Goal: Obtain resource: Obtain resource

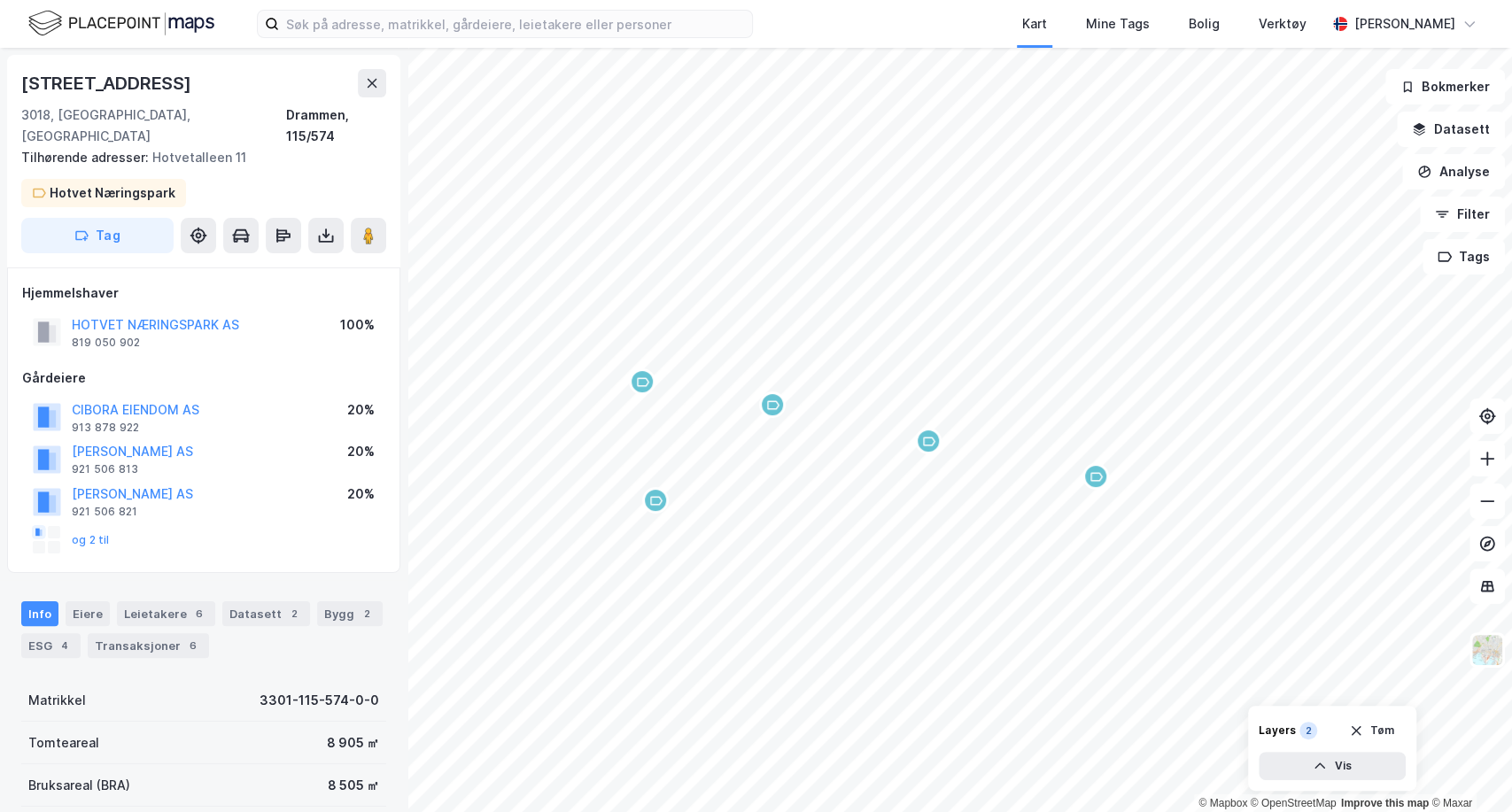
scroll to position [3, 0]
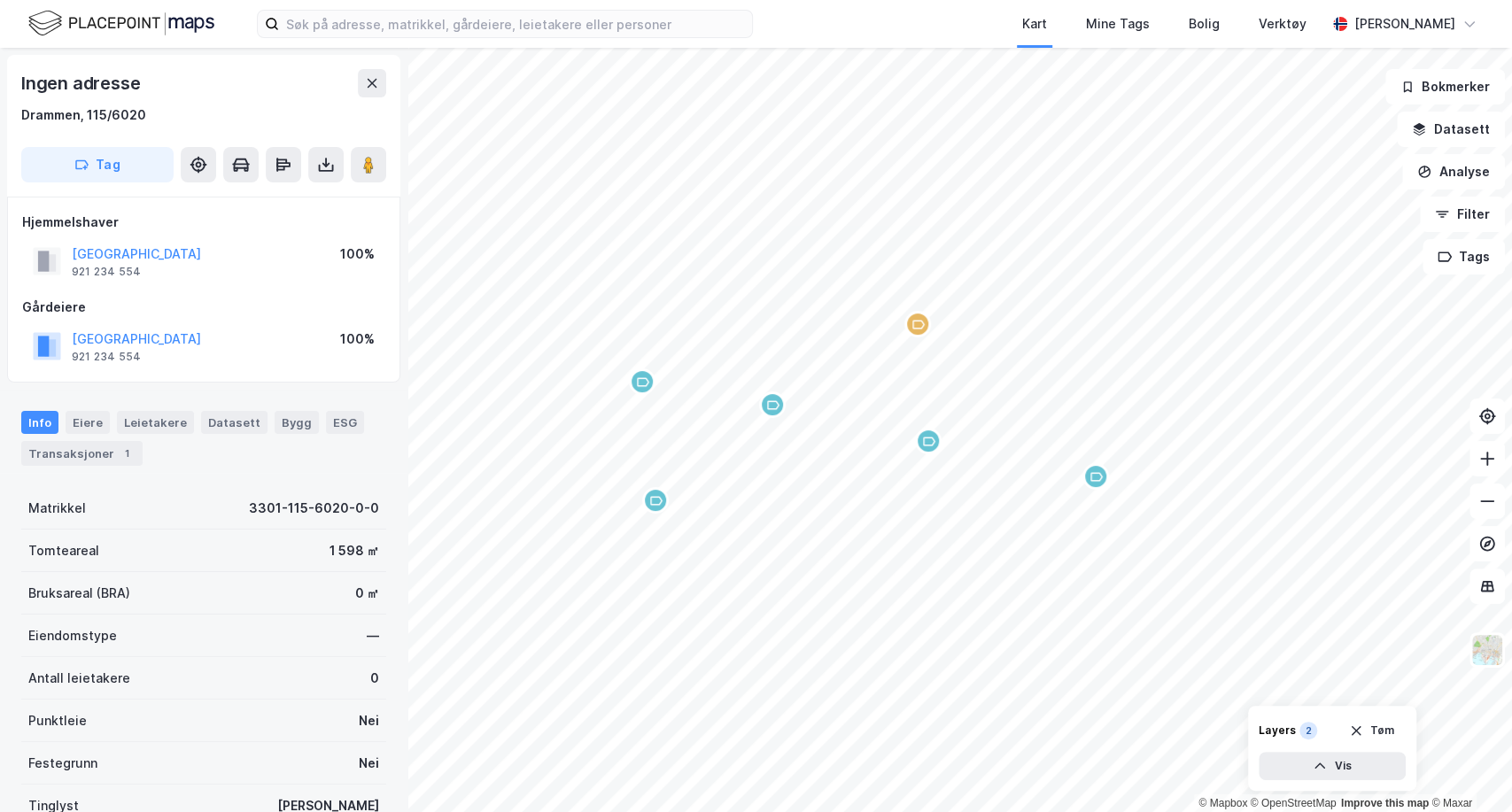
scroll to position [3, 0]
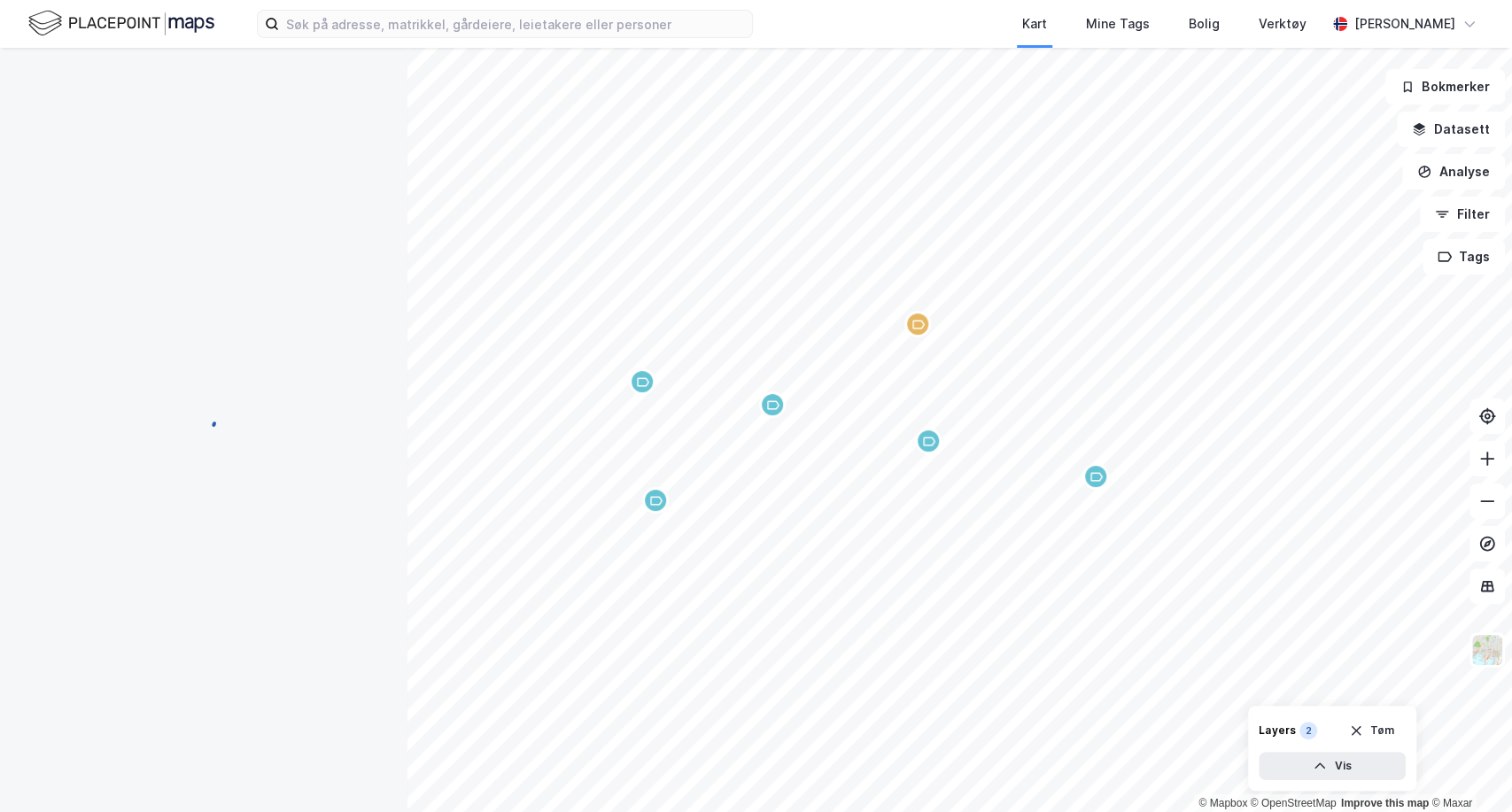
scroll to position [3, 0]
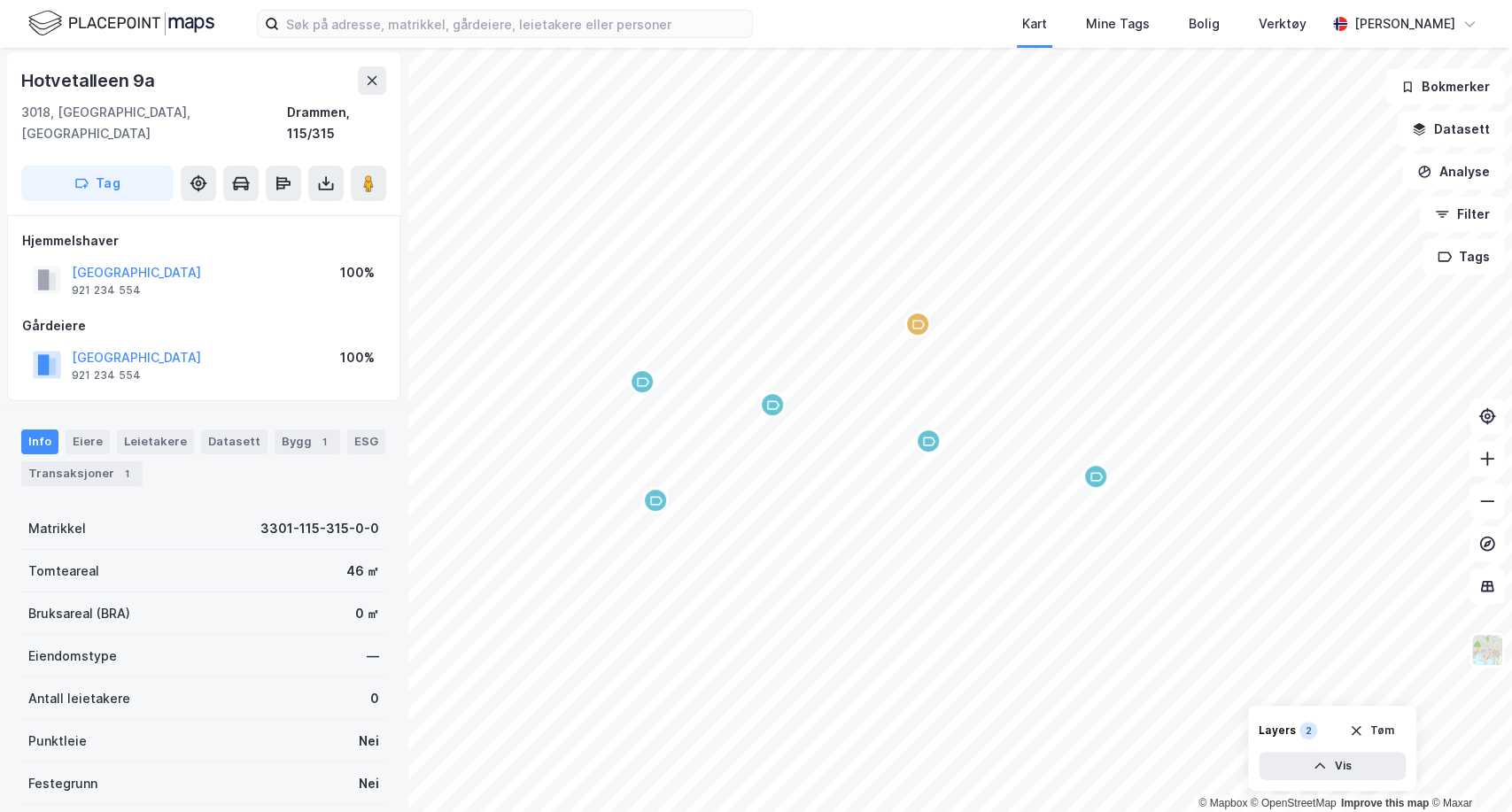
scroll to position [3, 0]
click at [1492, 656] on img at bounding box center [1487, 650] width 34 height 34
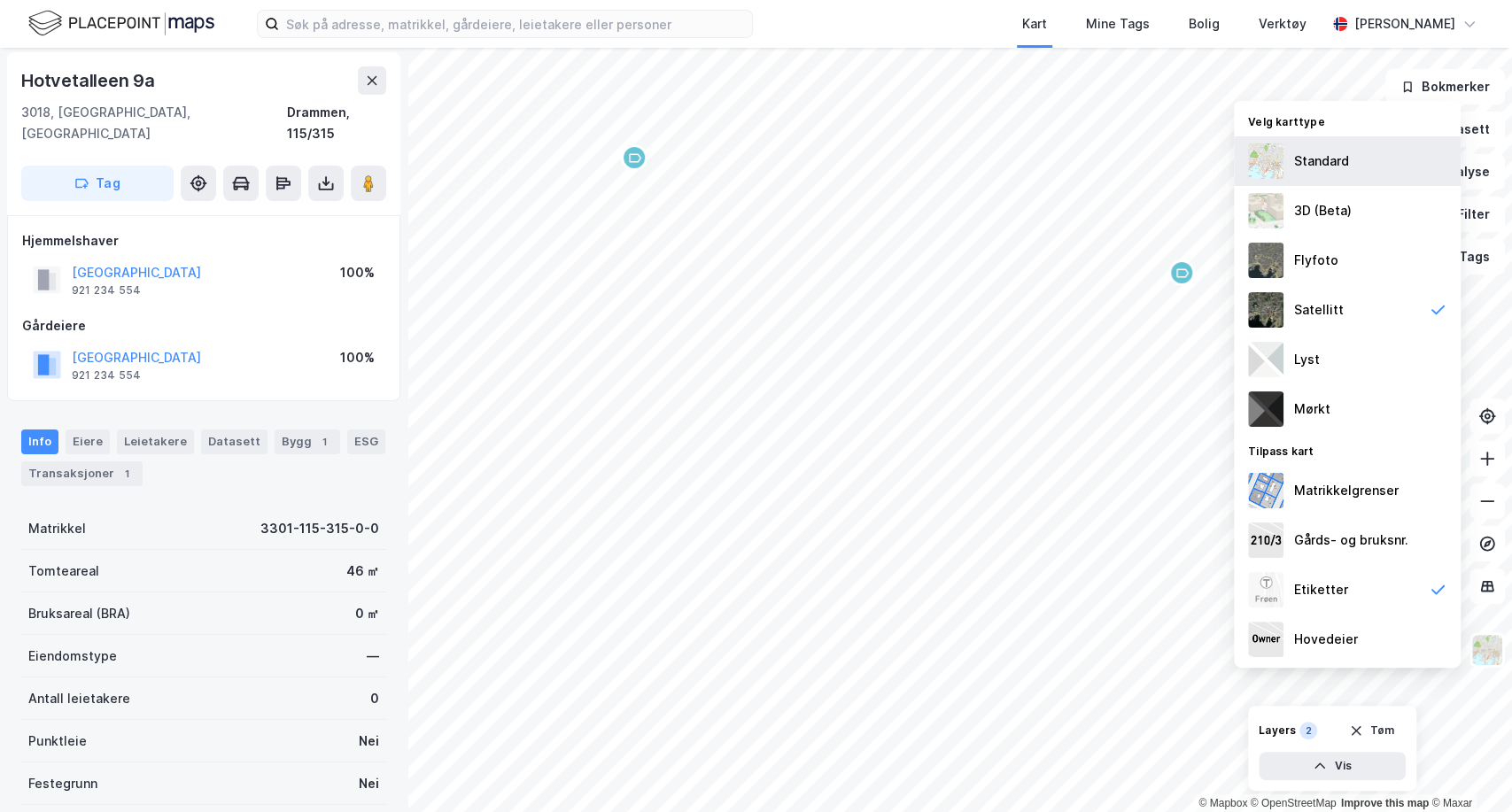
click at [1274, 163] on img at bounding box center [1266, 161] width 36 height 36
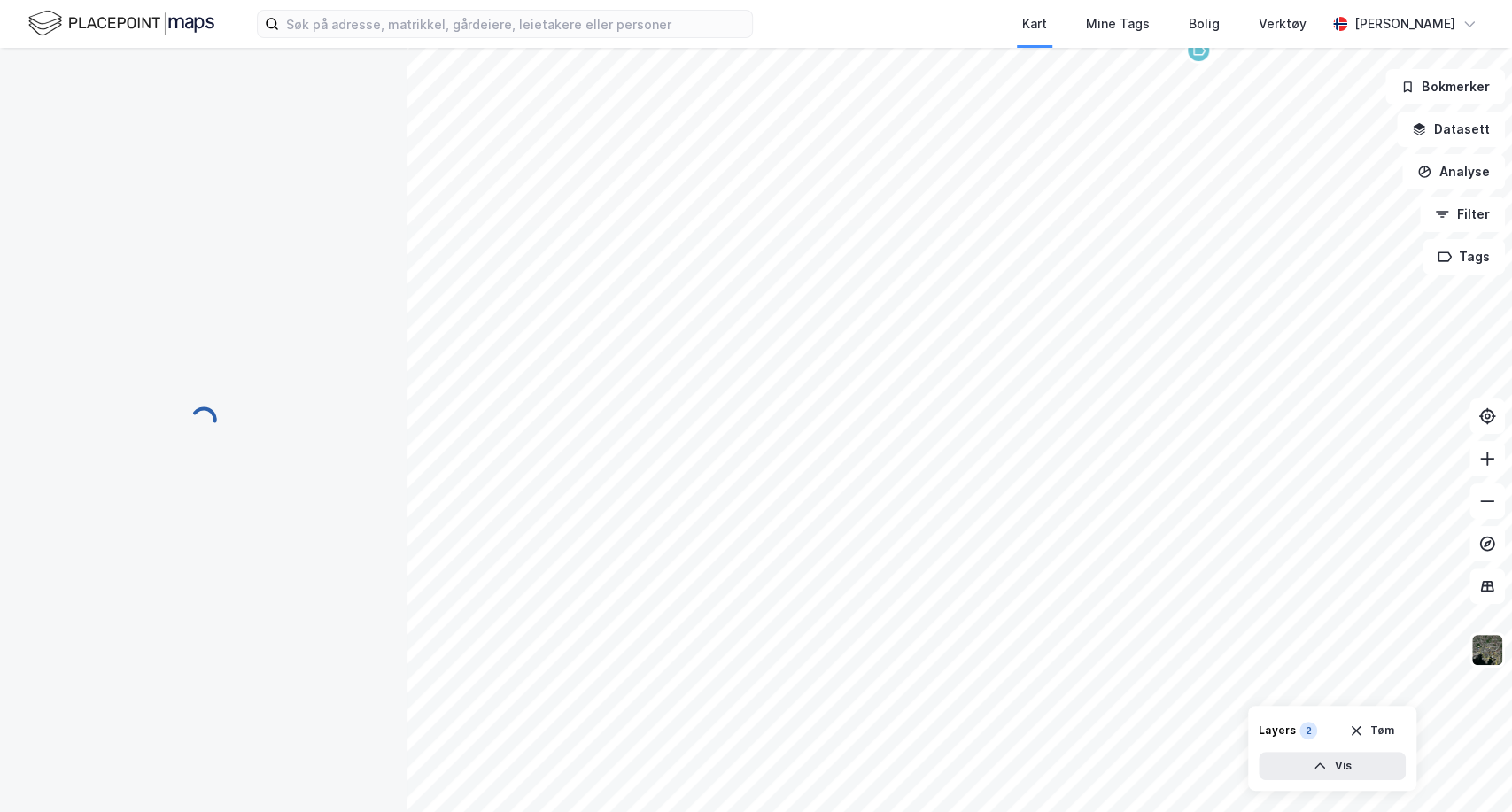
scroll to position [3, 0]
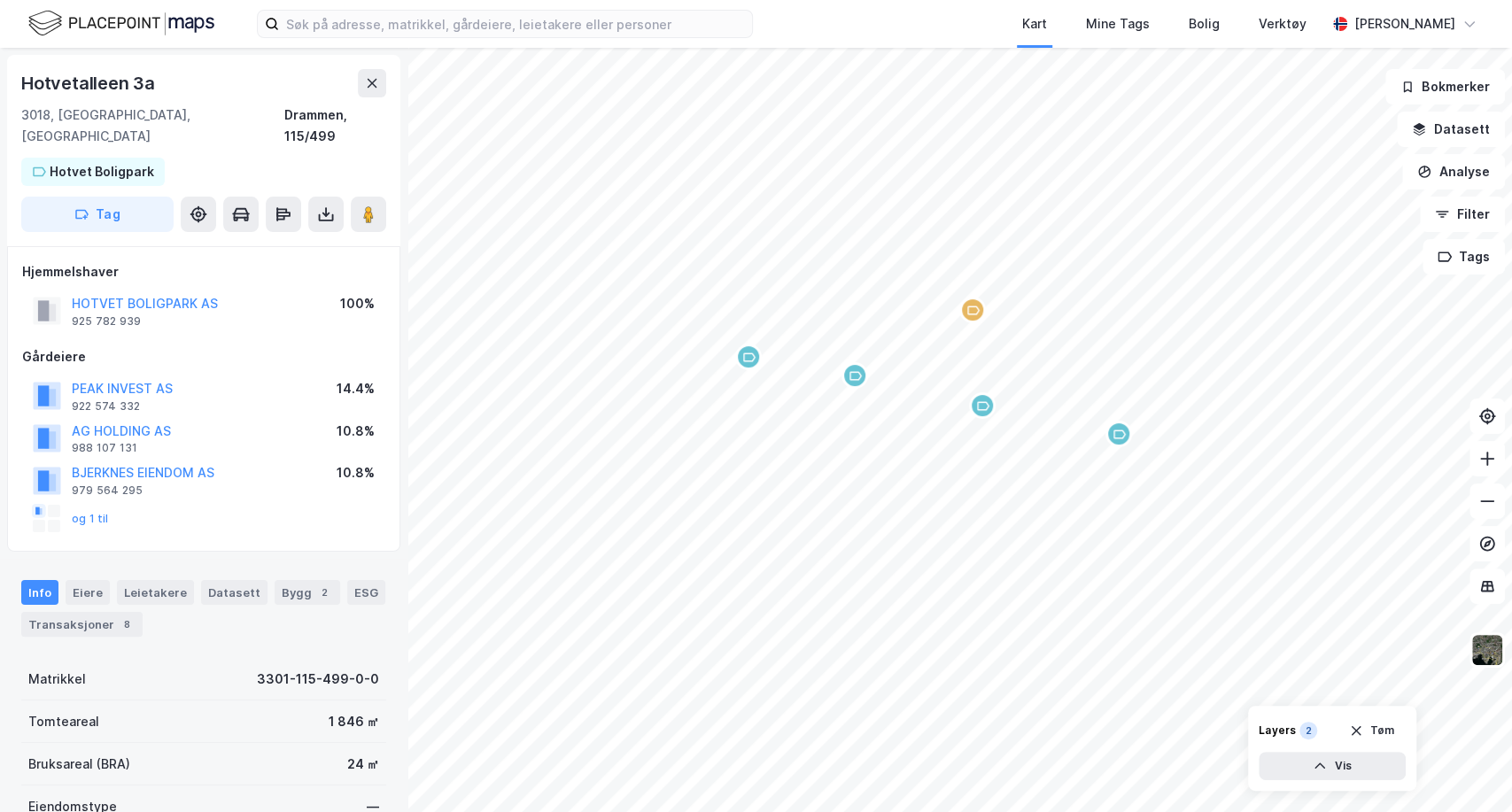
scroll to position [3, 0]
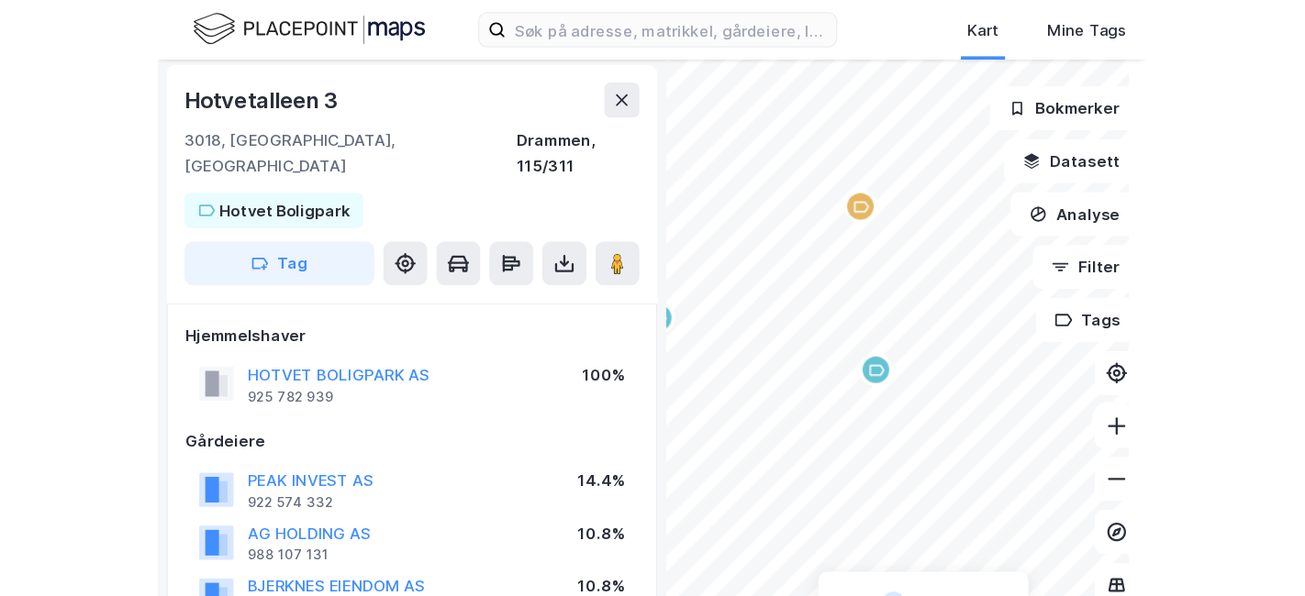
scroll to position [3, 0]
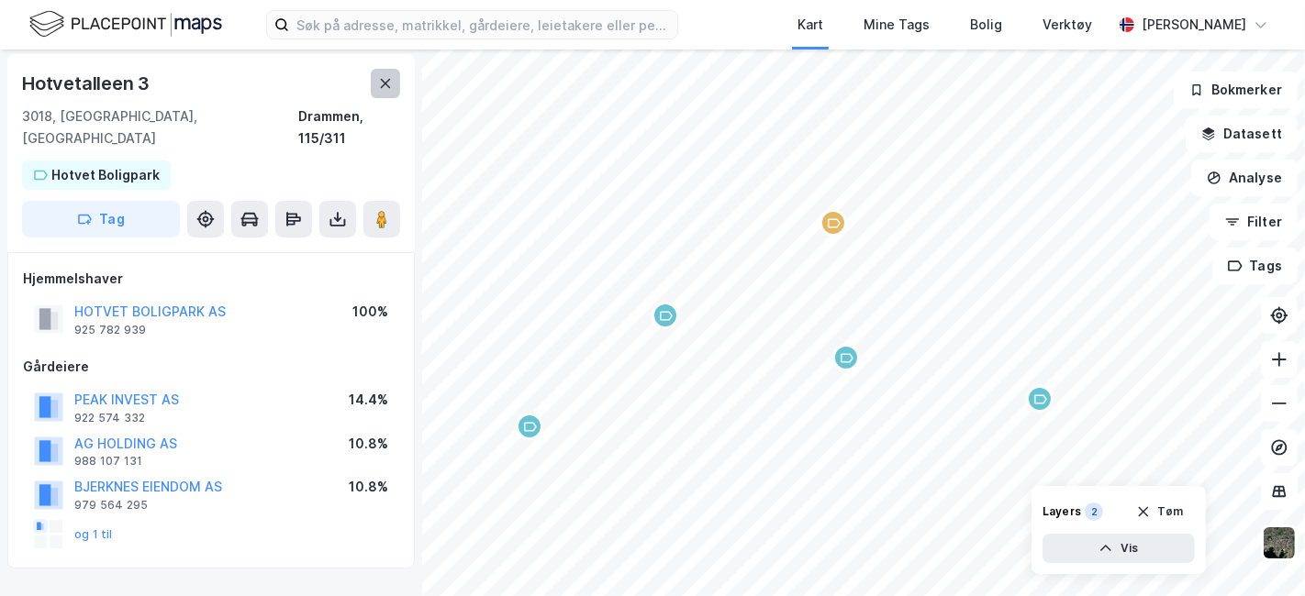
click at [388, 86] on icon at bounding box center [386, 83] width 10 height 9
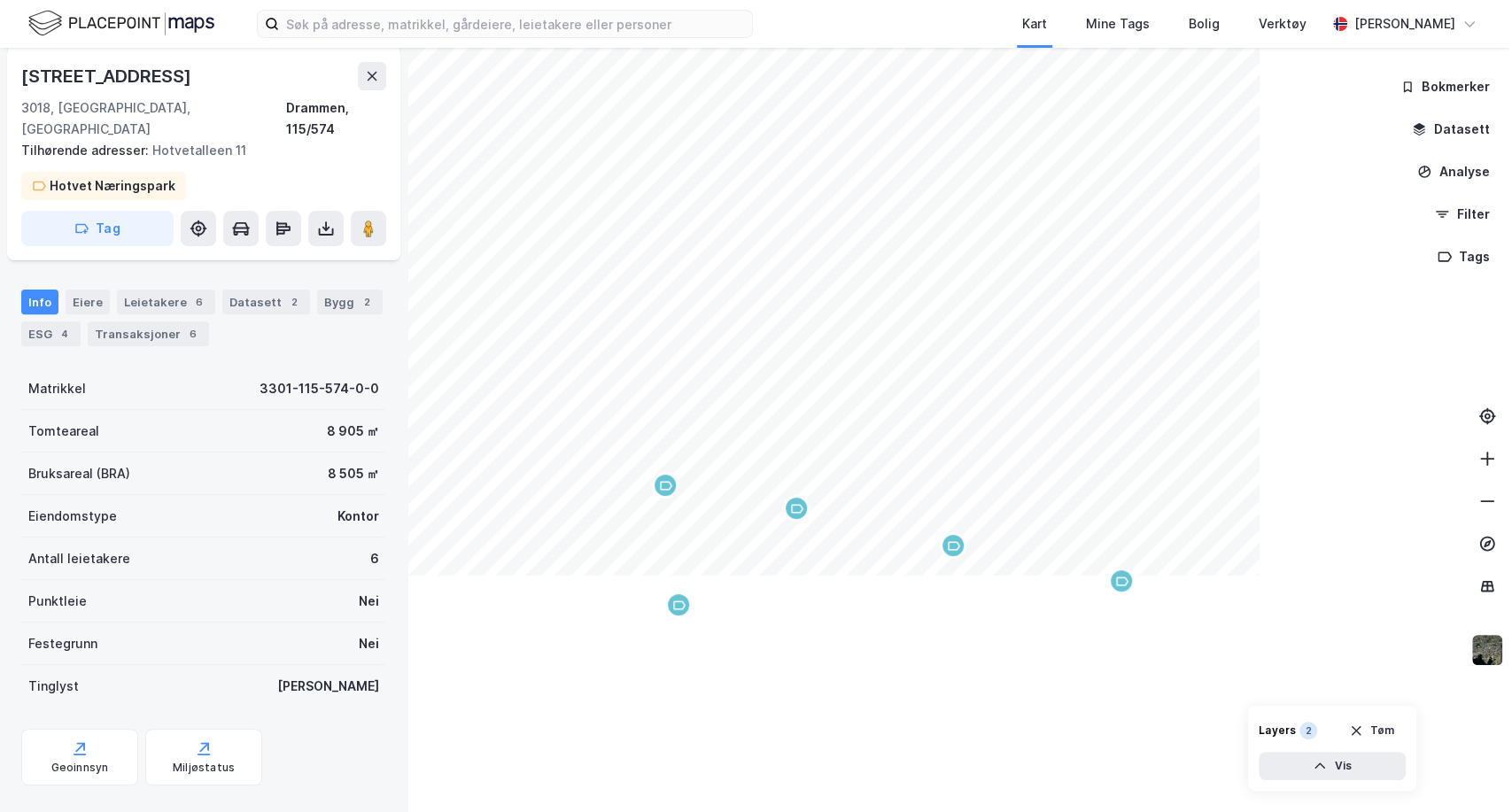
scroll to position [312, 0]
click at [1455, 174] on button "Analyse" at bounding box center [1453, 172] width 102 height 36
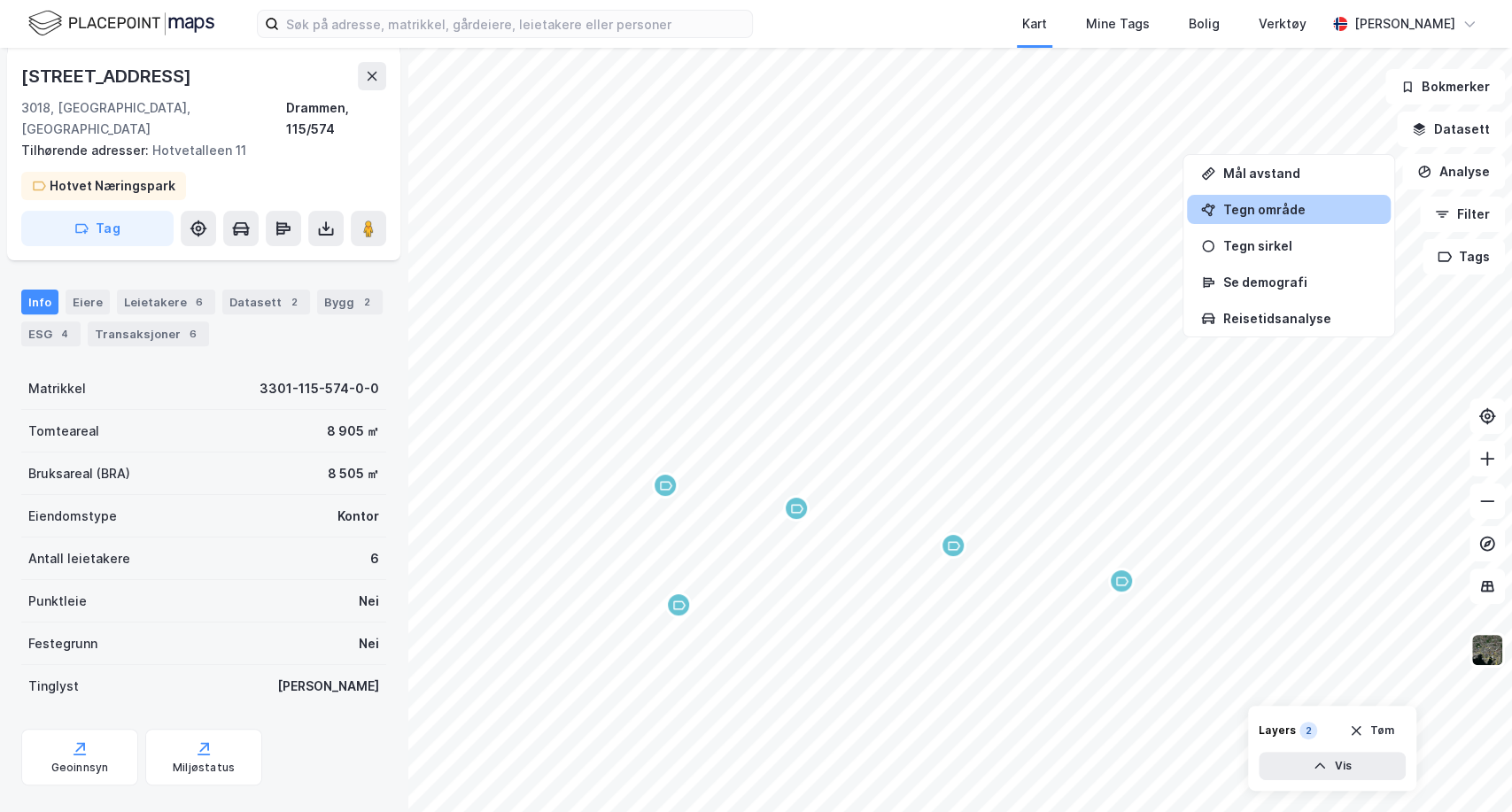
click at [1271, 210] on div "Tegn område" at bounding box center [1300, 210] width 154 height 15
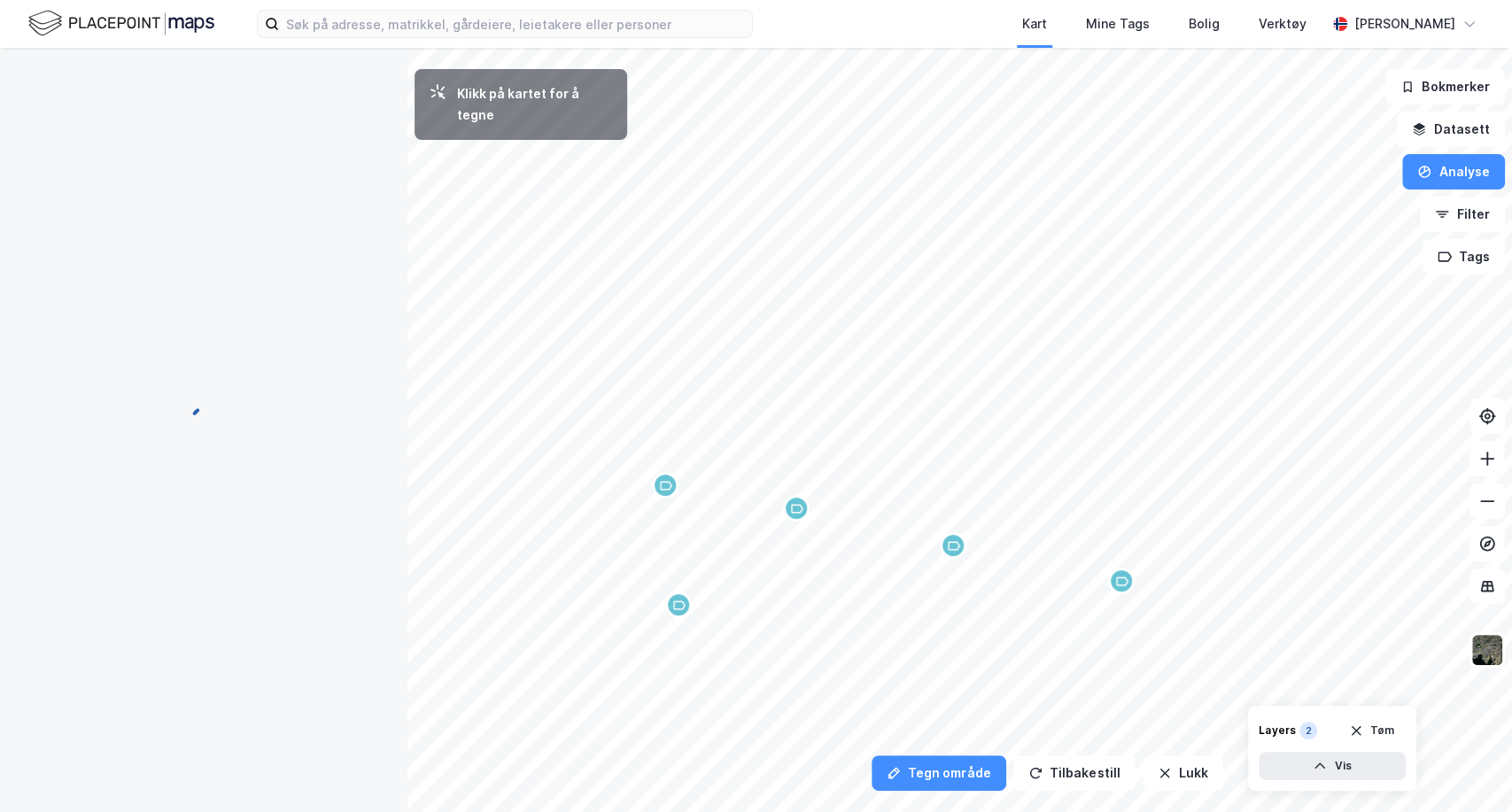
scroll to position [0, 0]
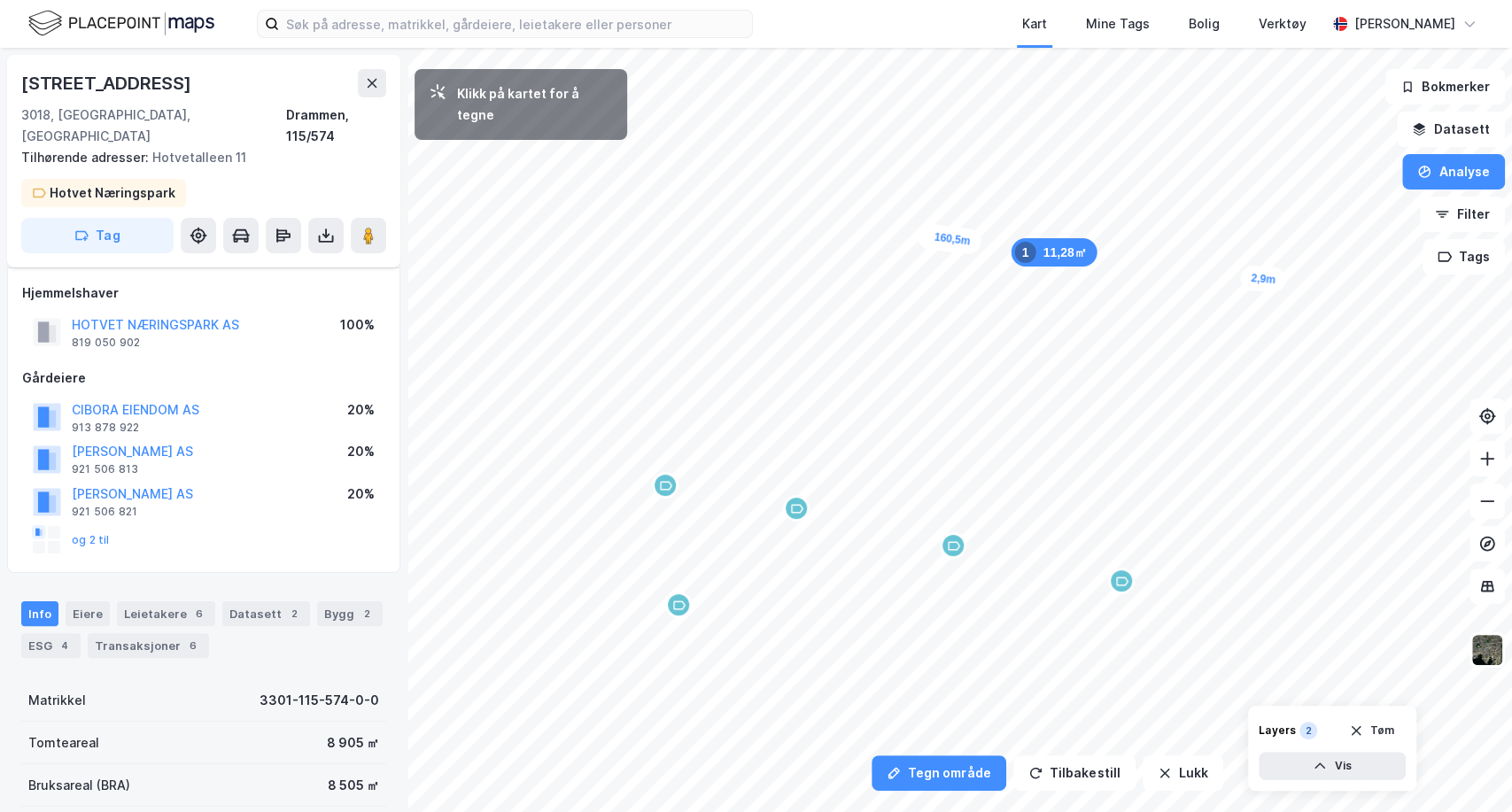
click at [1269, 283] on div "2,9m" at bounding box center [1262, 278] width 47 height 28
click at [1274, 299] on div "4,3m" at bounding box center [1272, 290] width 40 height 51
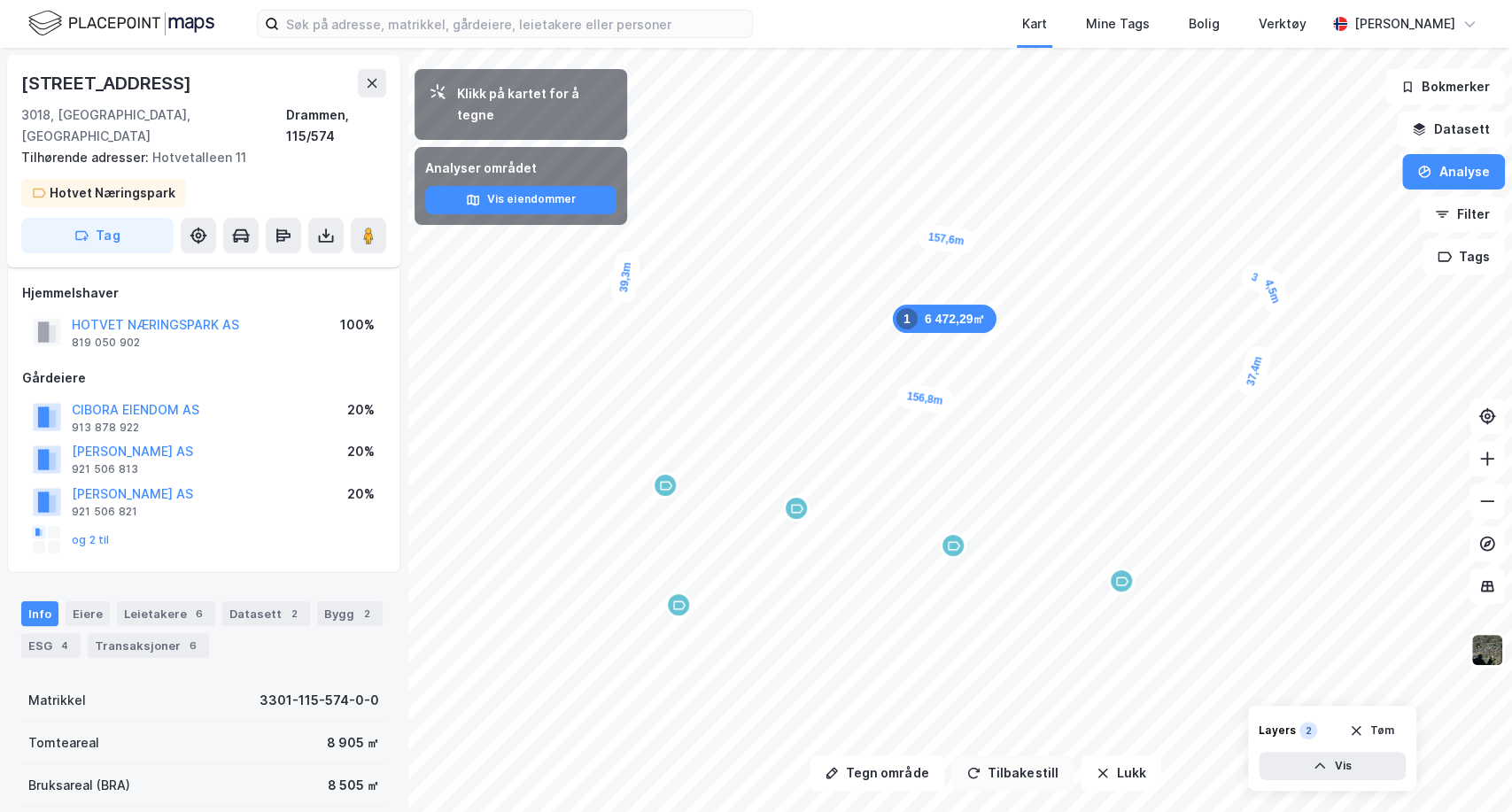
click at [1003, 787] on button "Tilbakestill" at bounding box center [1012, 773] width 123 height 36
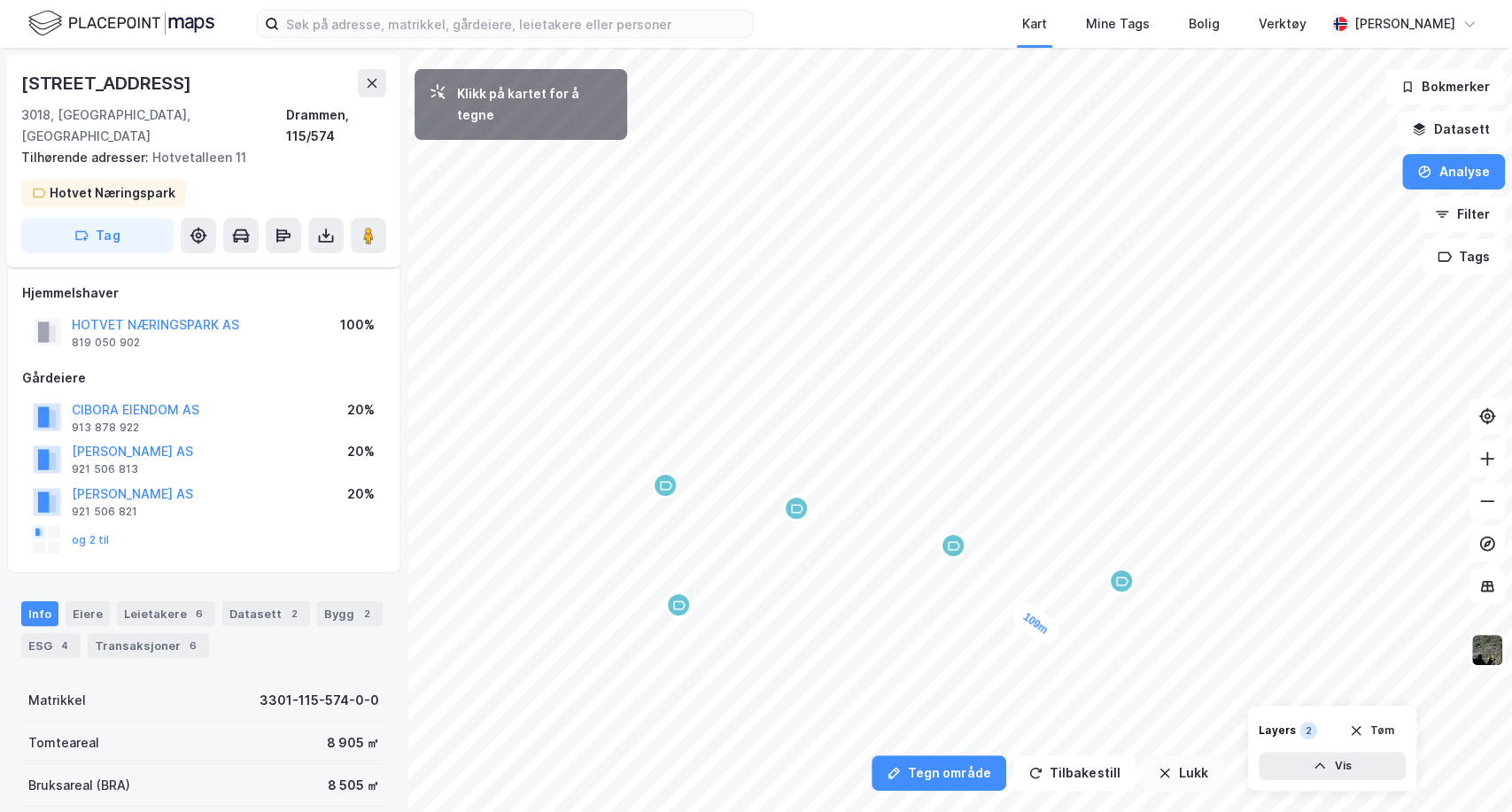
click at [1195, 777] on button "Lukk" at bounding box center [1182, 773] width 80 height 36
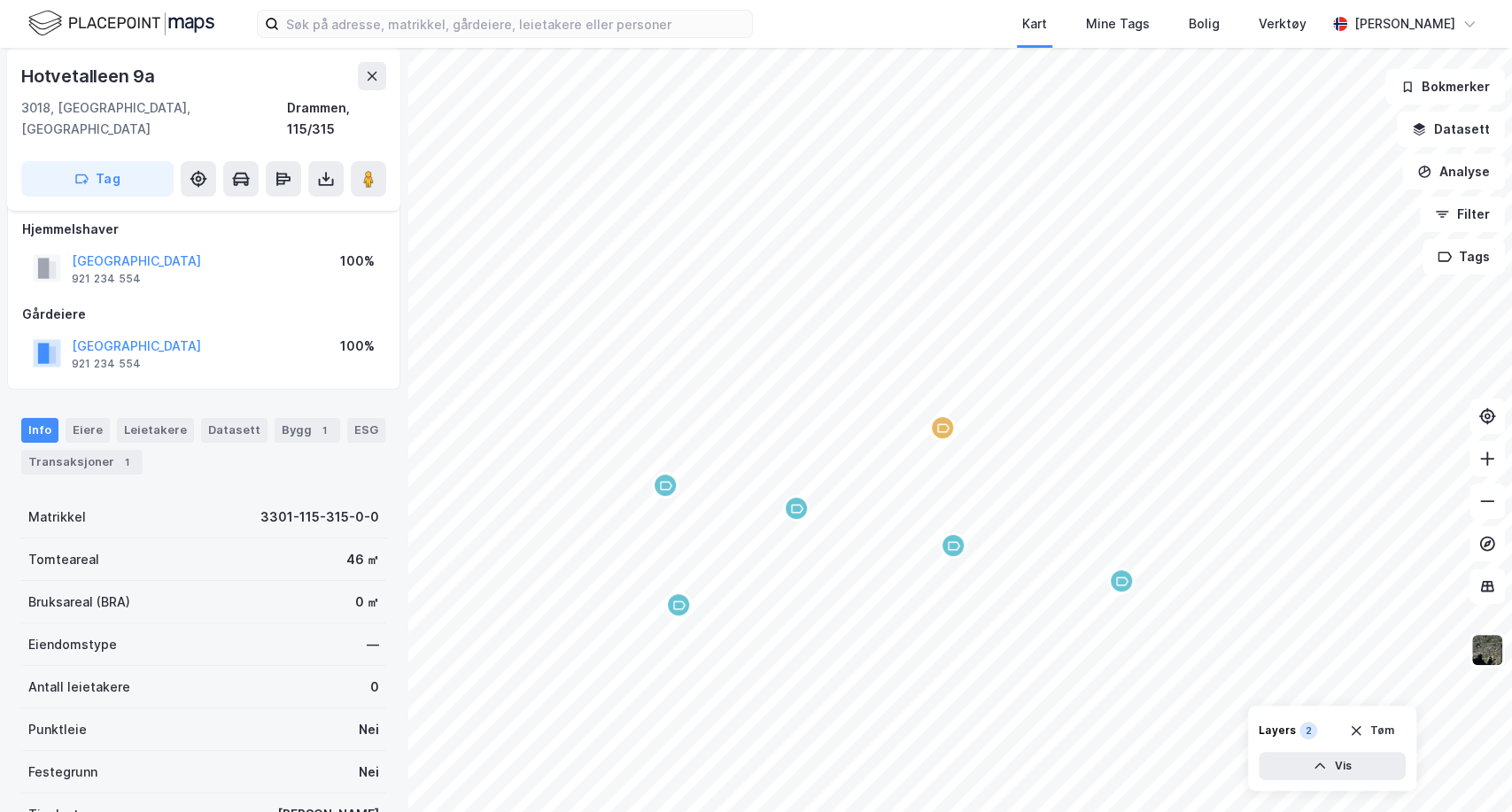
scroll to position [13, 0]
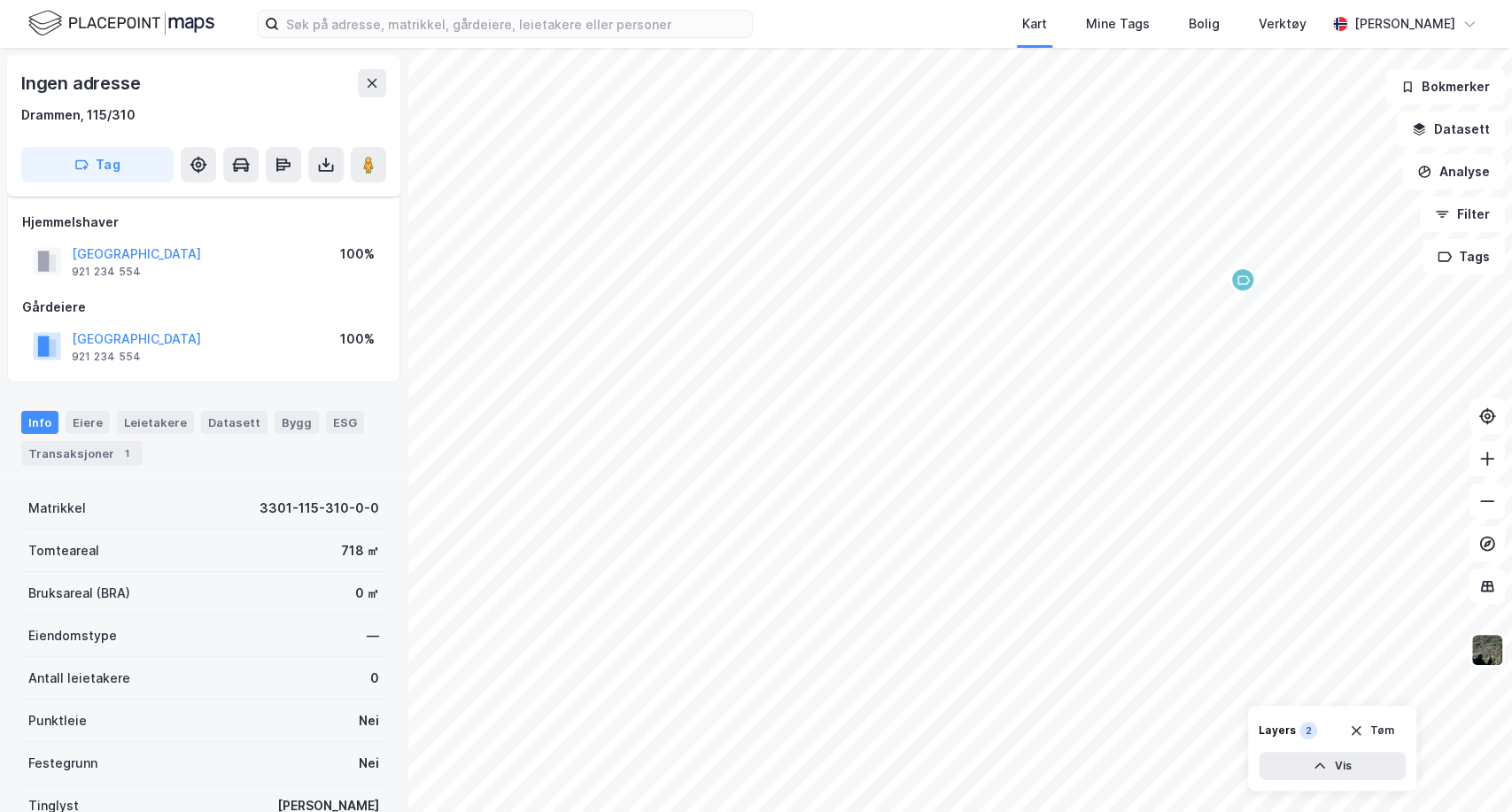
scroll to position [13, 0]
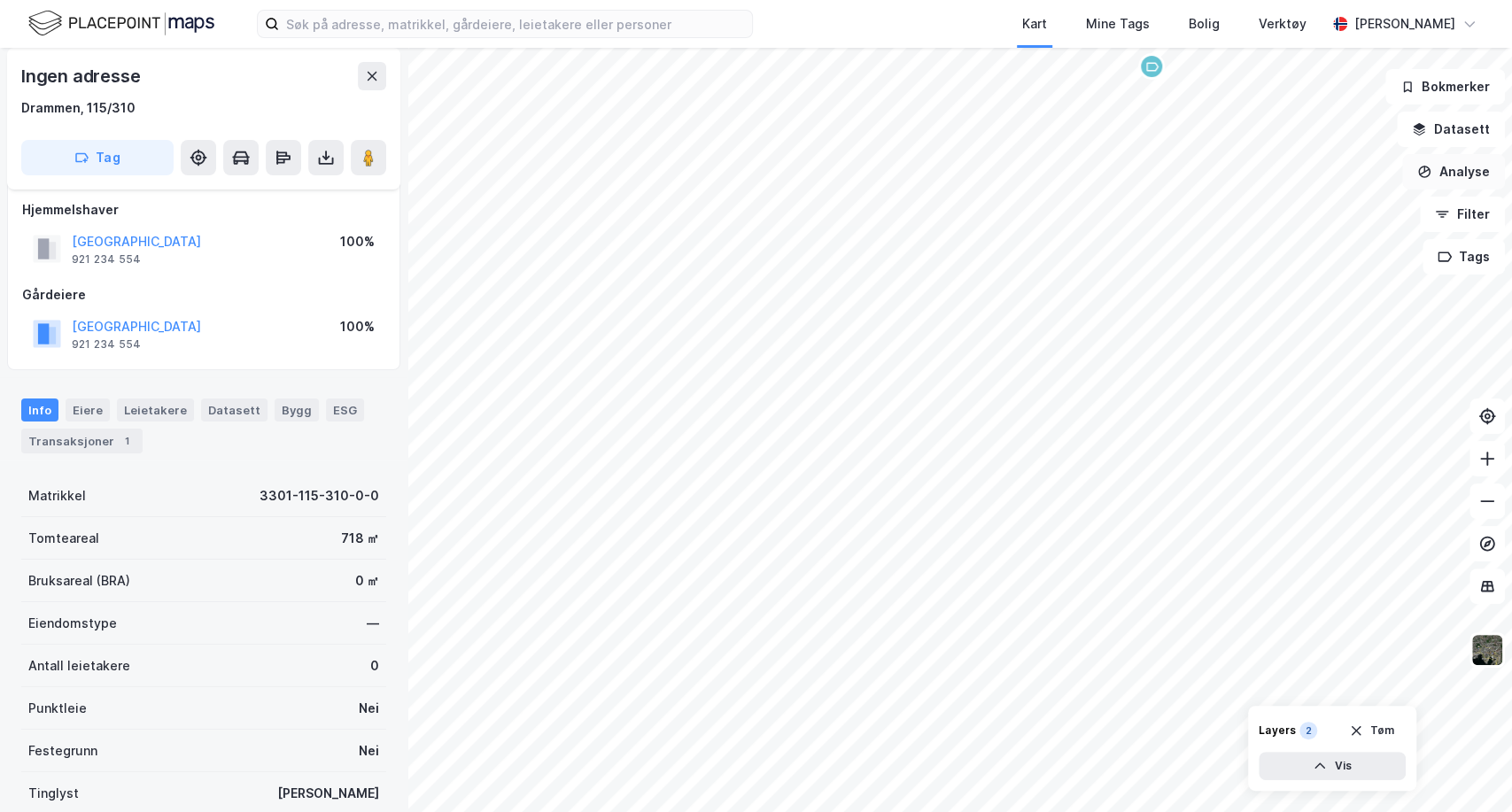
click at [1450, 172] on button "Analyse" at bounding box center [1453, 172] width 102 height 36
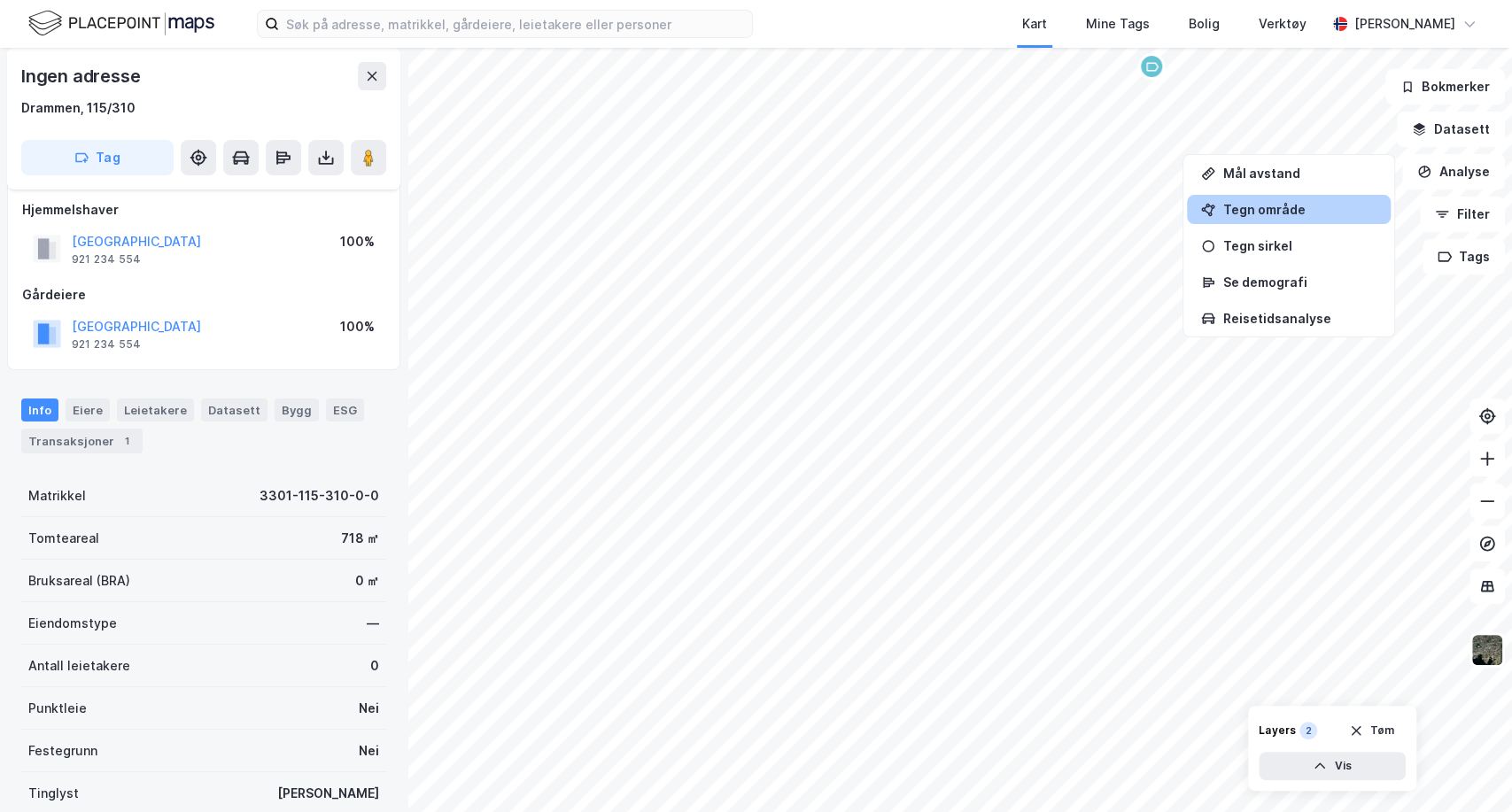
click at [1256, 204] on div "Tegn område" at bounding box center [1300, 210] width 154 height 15
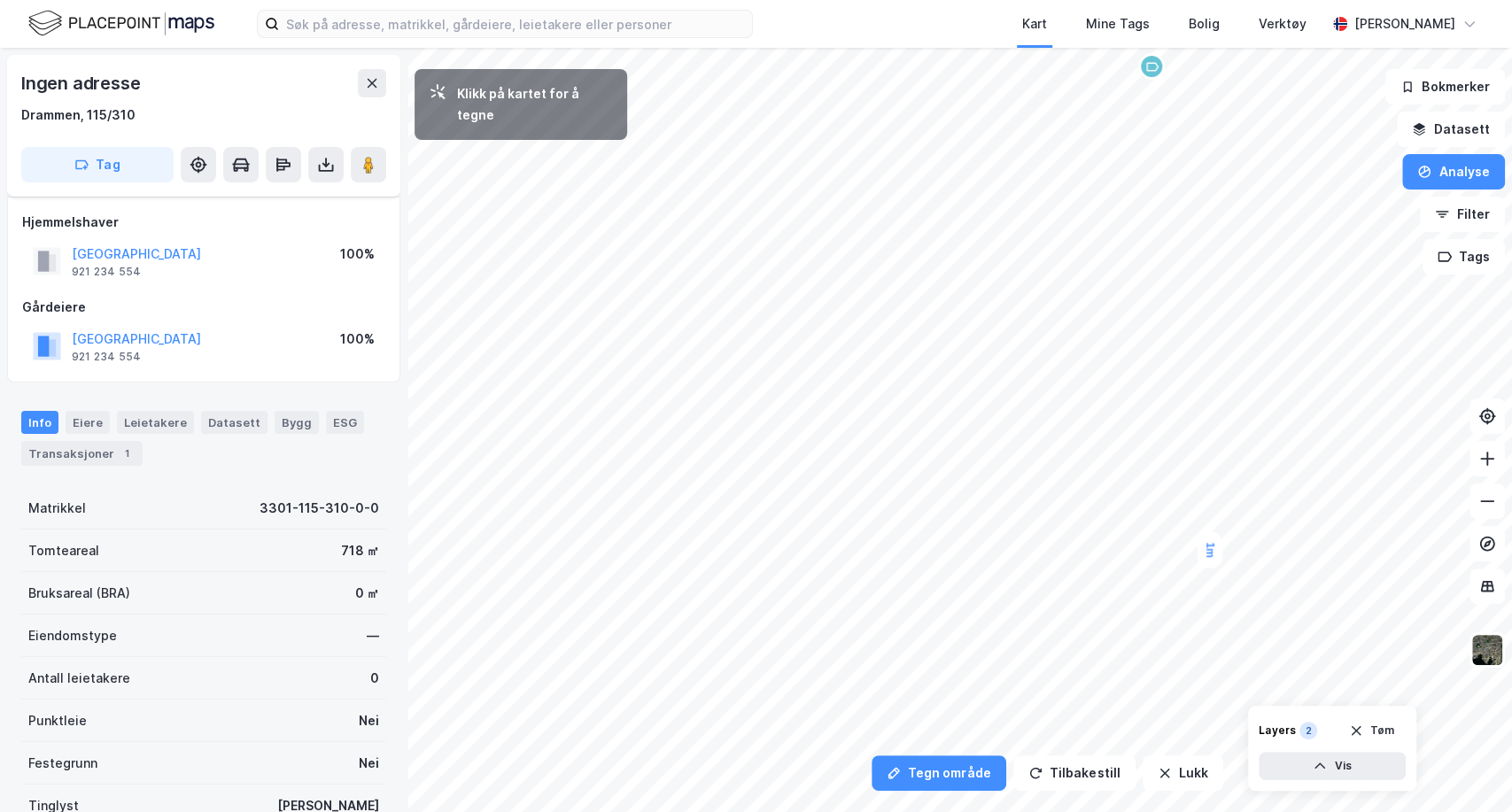
click at [1210, 561] on div "1m" at bounding box center [1210, 549] width 25 height 37
click at [1068, 776] on button "Tilbakestill" at bounding box center [1075, 773] width 123 height 36
click at [1162, 774] on icon "button" at bounding box center [1164, 773] width 14 height 14
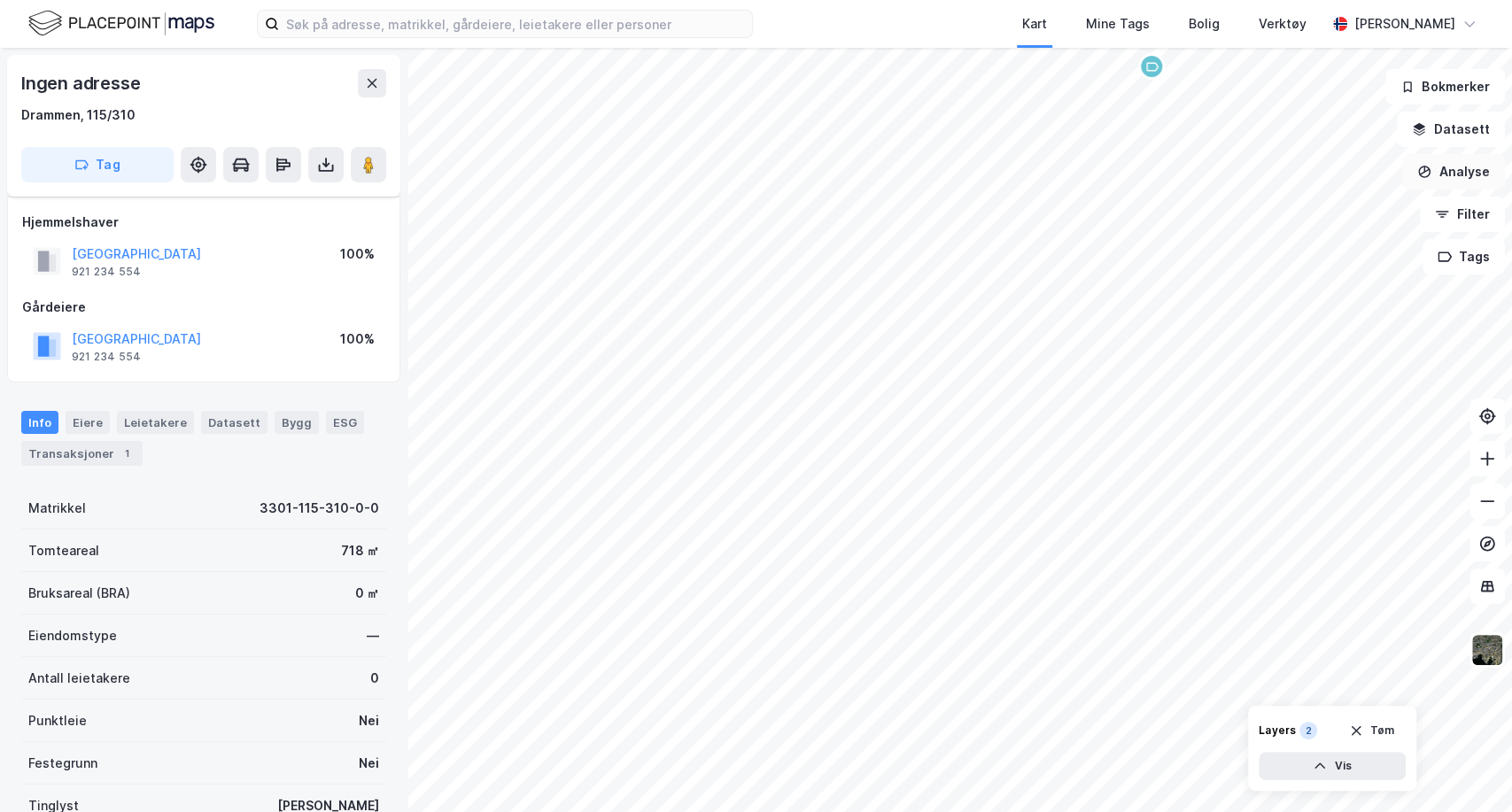
click at [1447, 161] on button "Analyse" at bounding box center [1453, 172] width 102 height 36
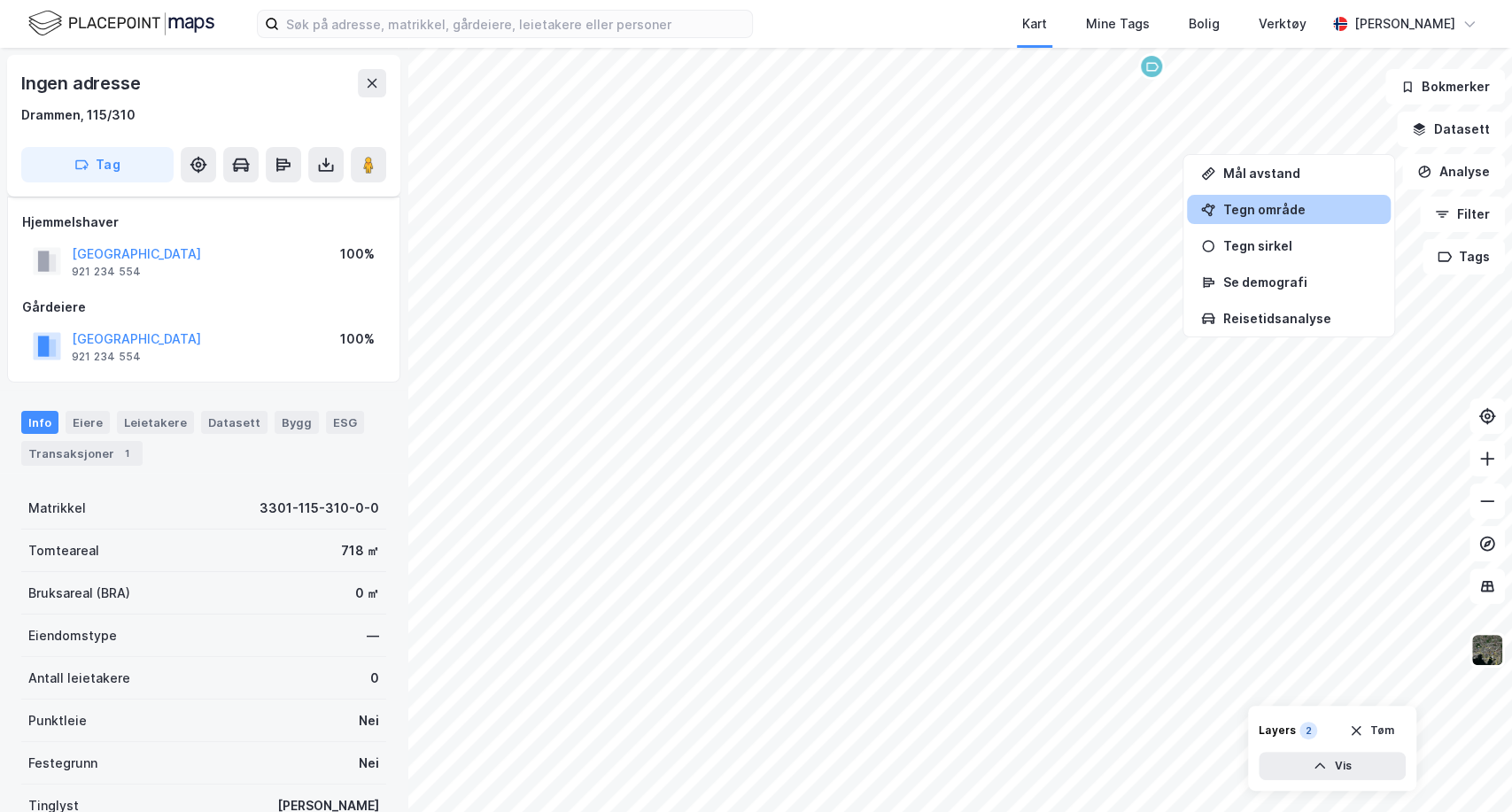
click at [1287, 202] on div "Tegn område" at bounding box center [1300, 210] width 154 height 15
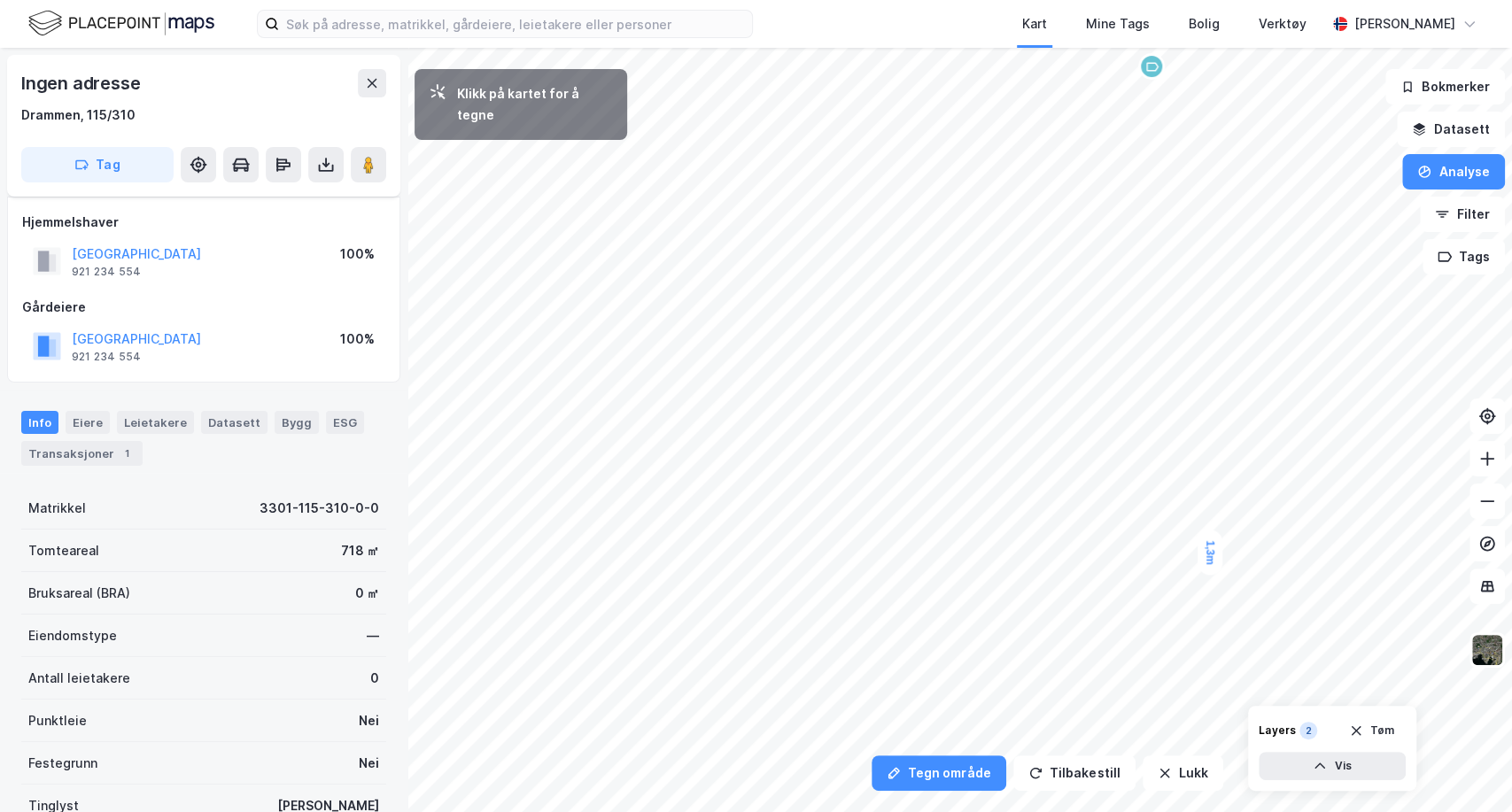
click at [1210, 541] on div "1,3m" at bounding box center [1210, 552] width 25 height 45
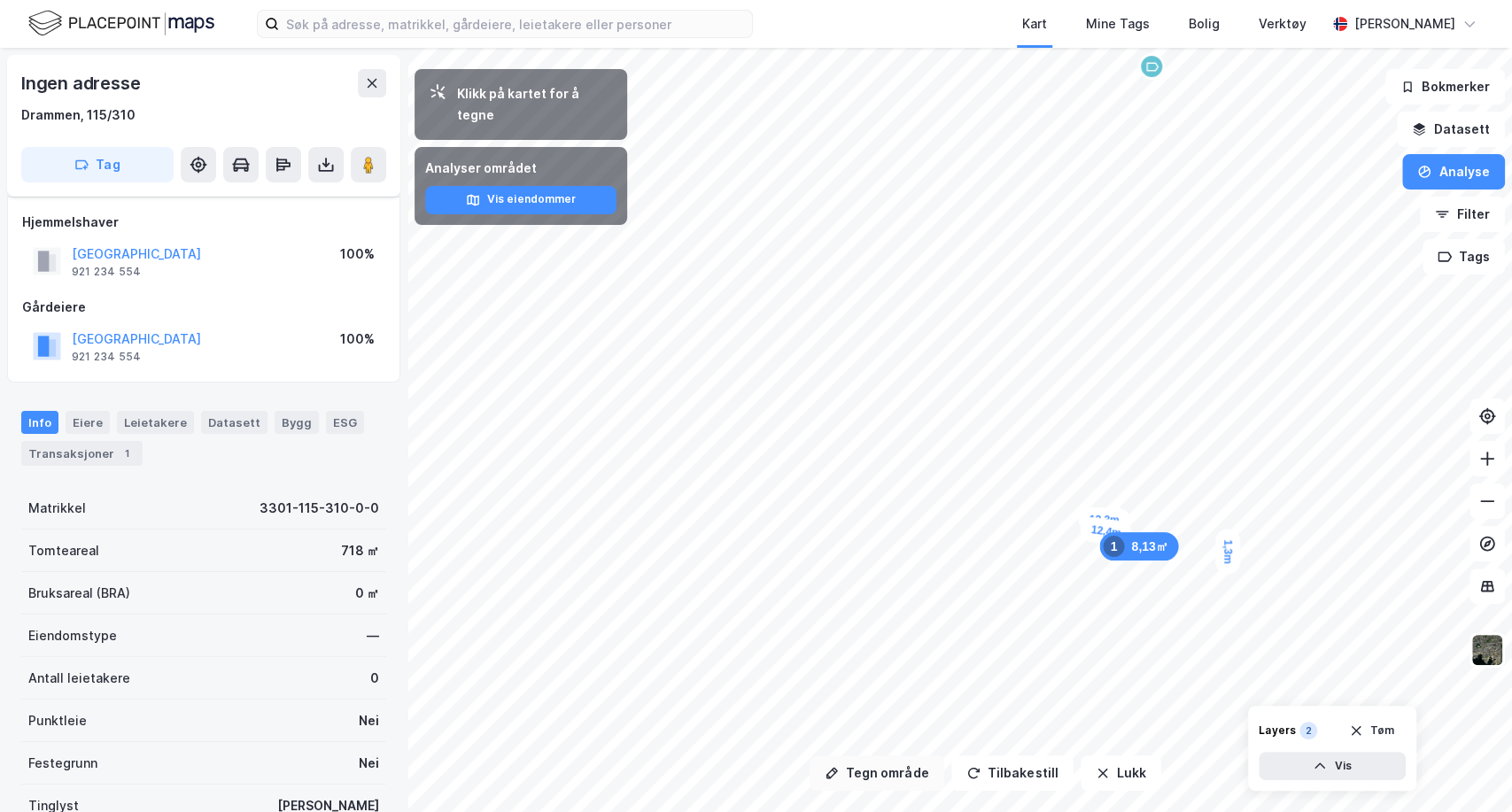
click at [881, 767] on button "Tegn område" at bounding box center [877, 773] width 134 height 36
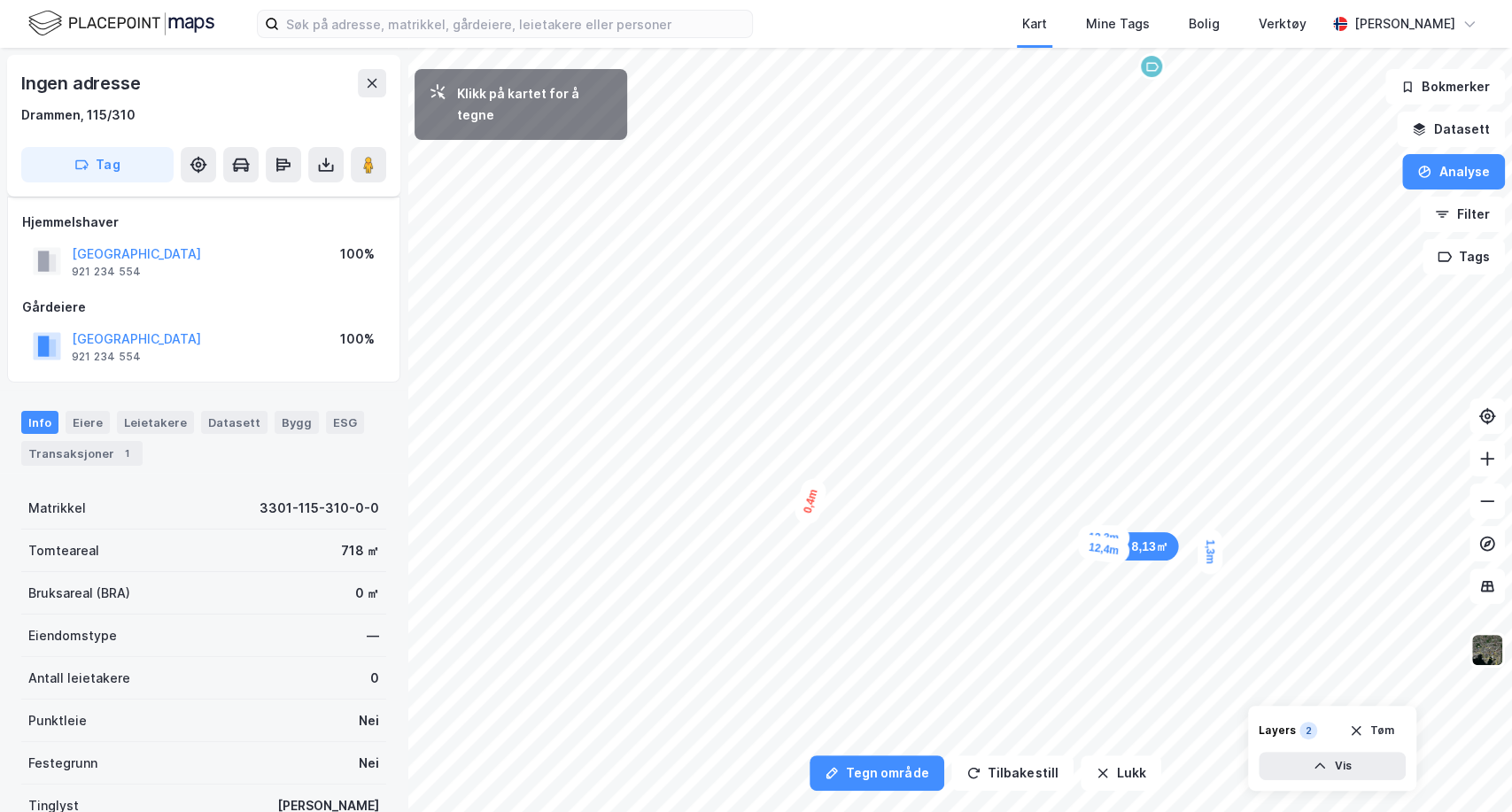
click at [810, 505] on div "0,4m" at bounding box center [810, 501] width 37 height 50
click at [873, 507] on div "0,6m" at bounding box center [872, 512] width 25 height 45
click at [811, 506] on div "0,6m" at bounding box center [812, 500] width 25 height 45
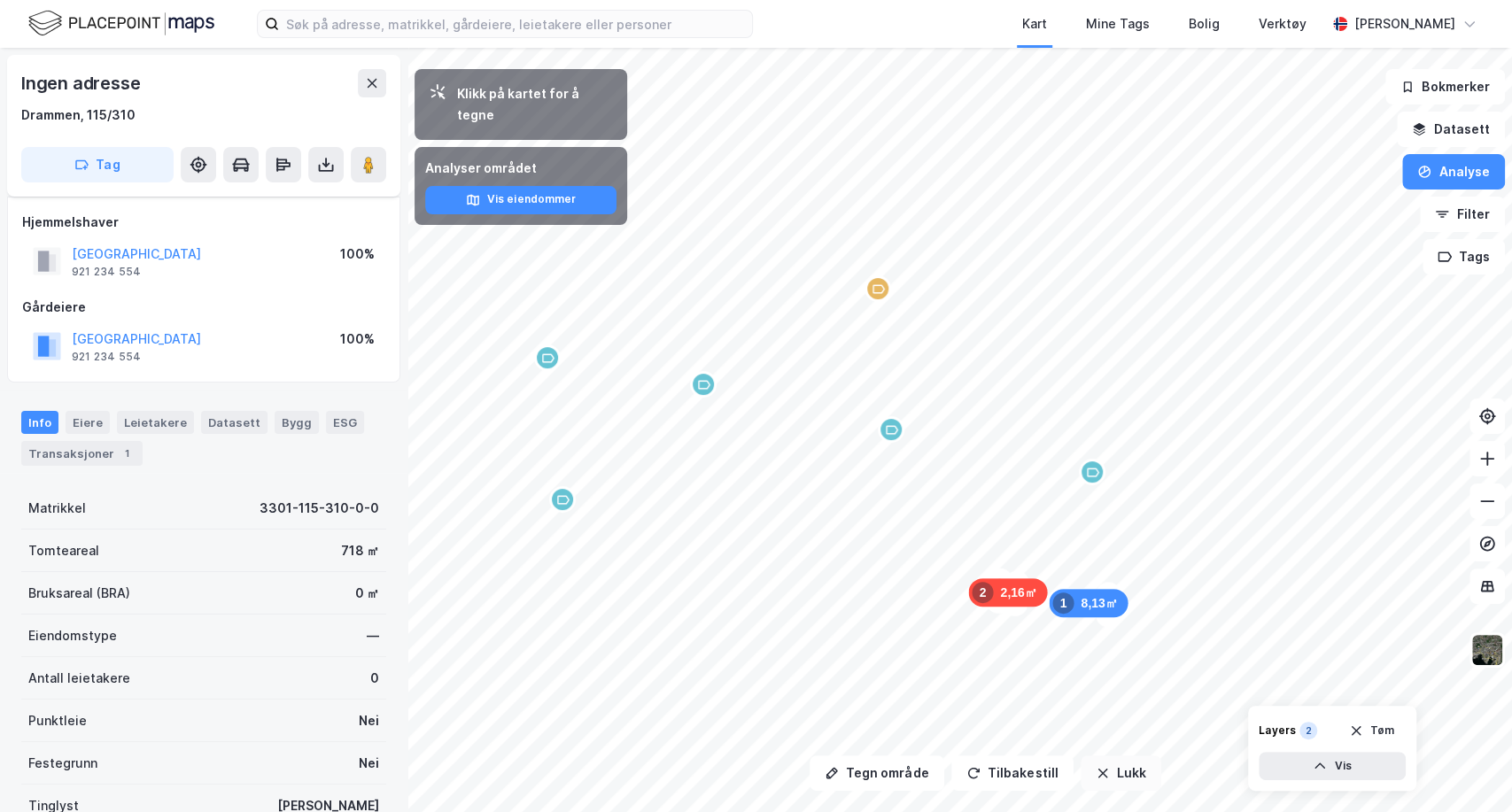
click at [1094, 785] on button "Lukk" at bounding box center [1120, 773] width 80 height 36
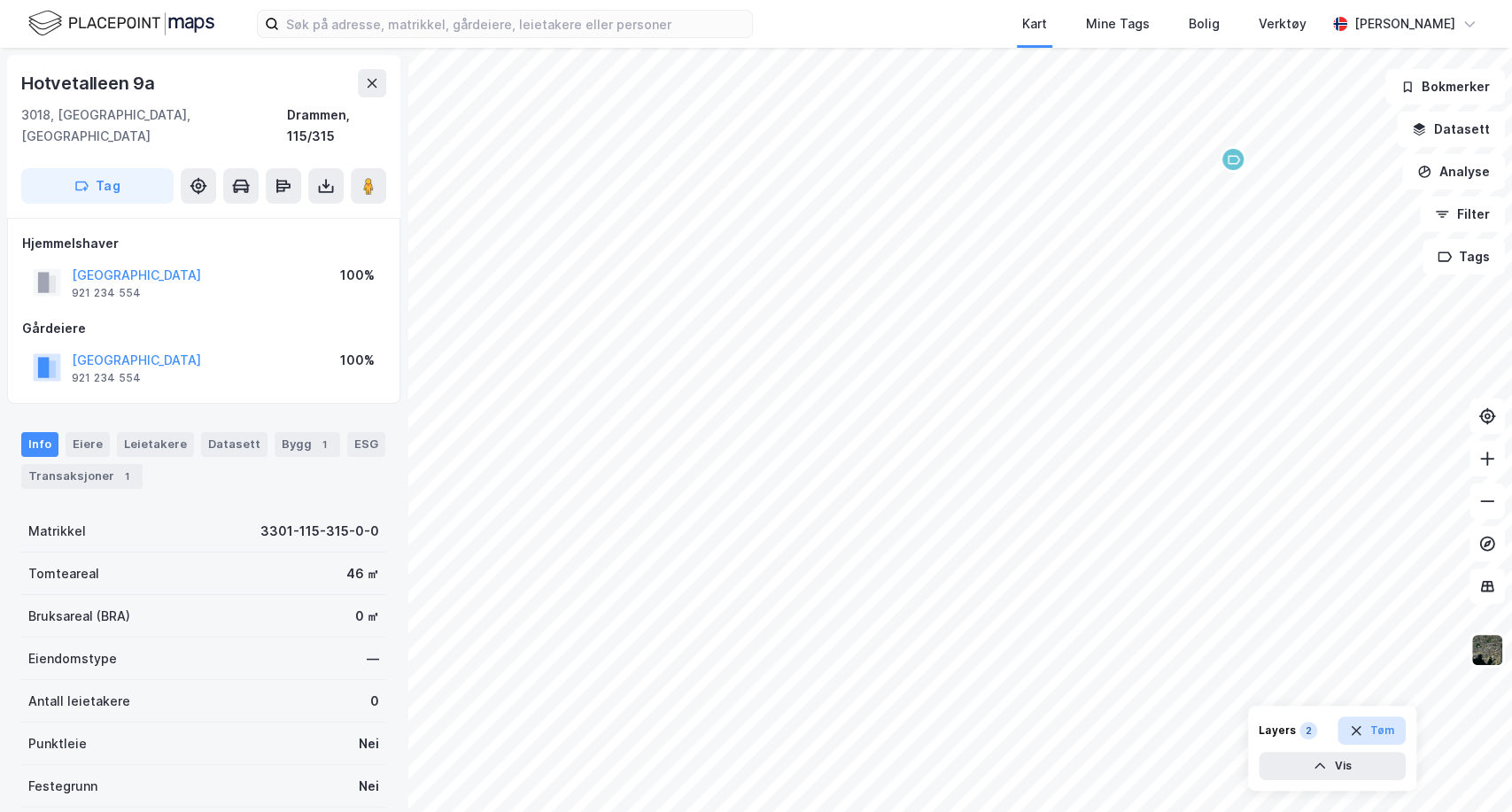
click at [1381, 724] on button "Tøm" at bounding box center [1371, 730] width 69 height 28
click at [1445, 167] on button "Analyse" at bounding box center [1453, 172] width 102 height 36
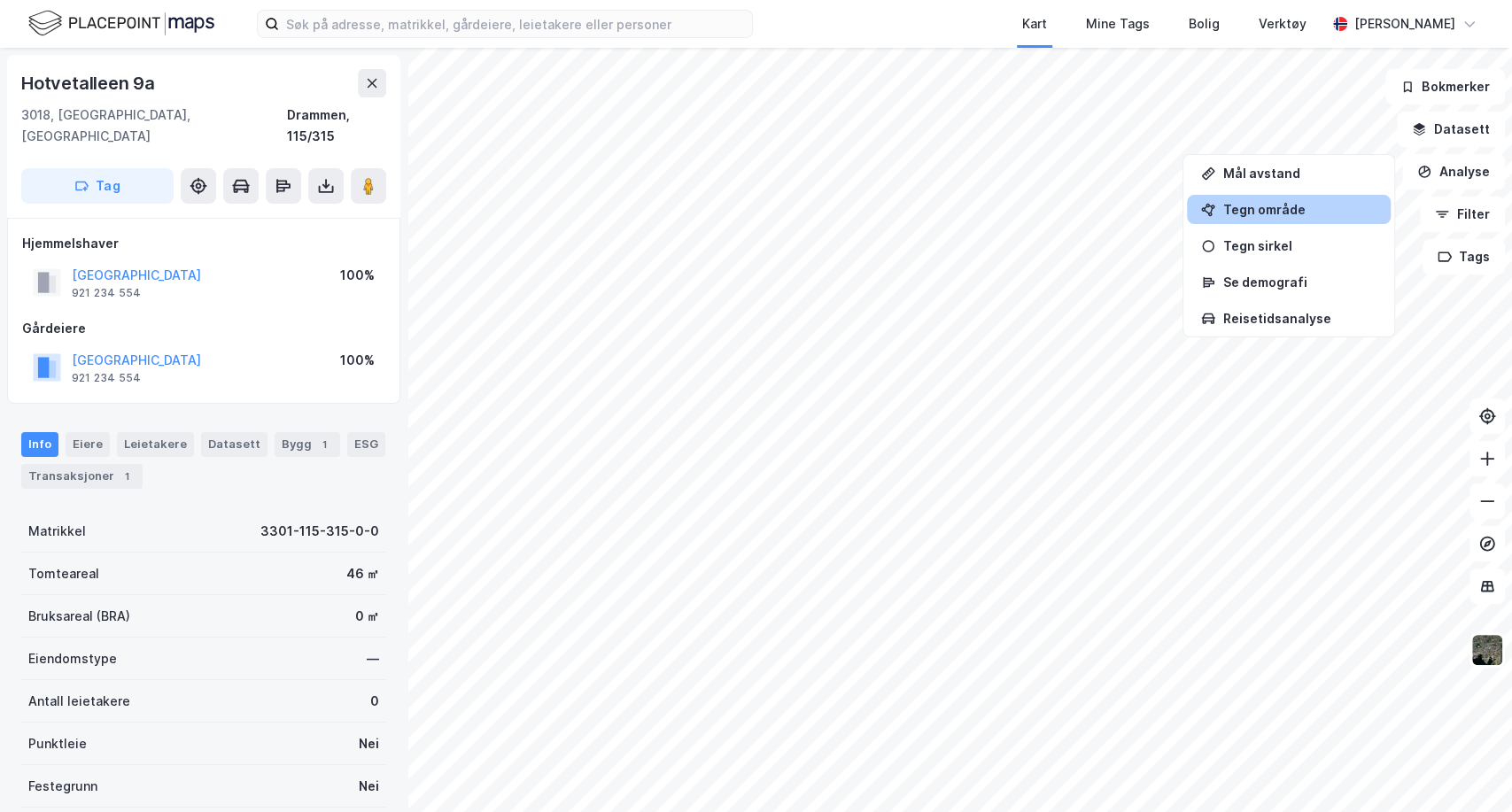
click at [1235, 206] on div "Tegn område" at bounding box center [1300, 210] width 154 height 15
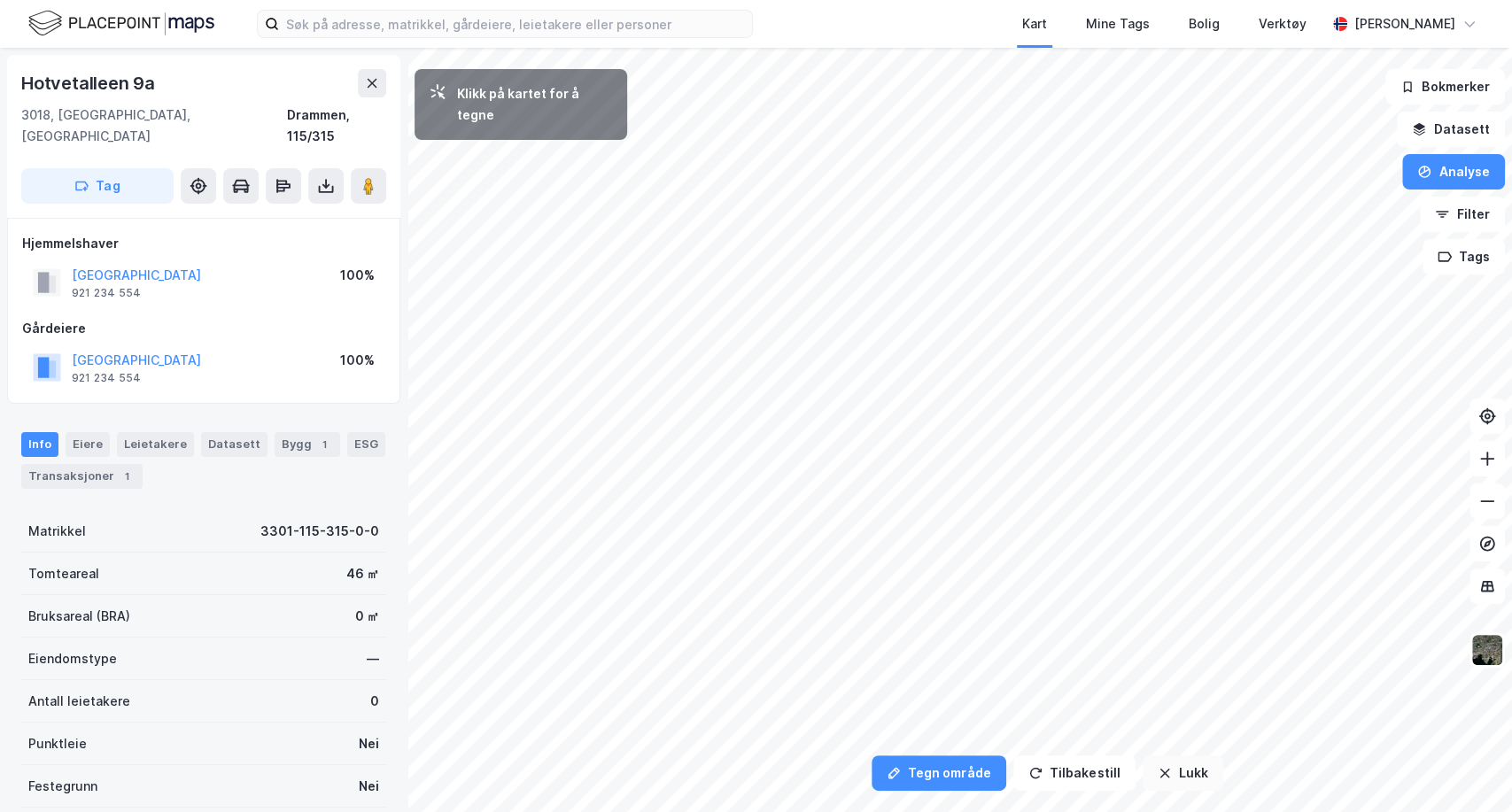
click at [1174, 774] on button "Lukk" at bounding box center [1182, 773] width 80 height 36
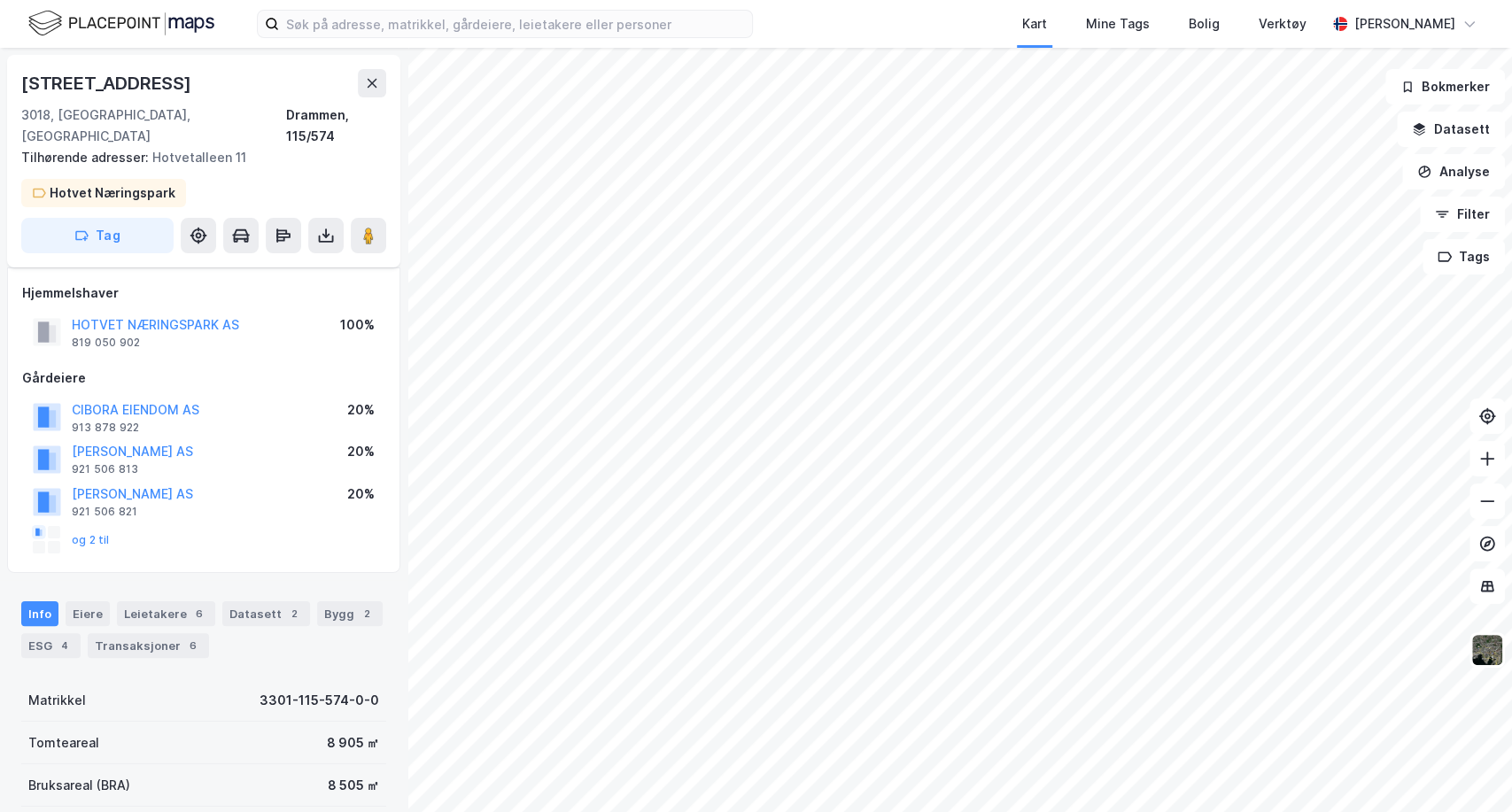
scroll to position [23, 0]
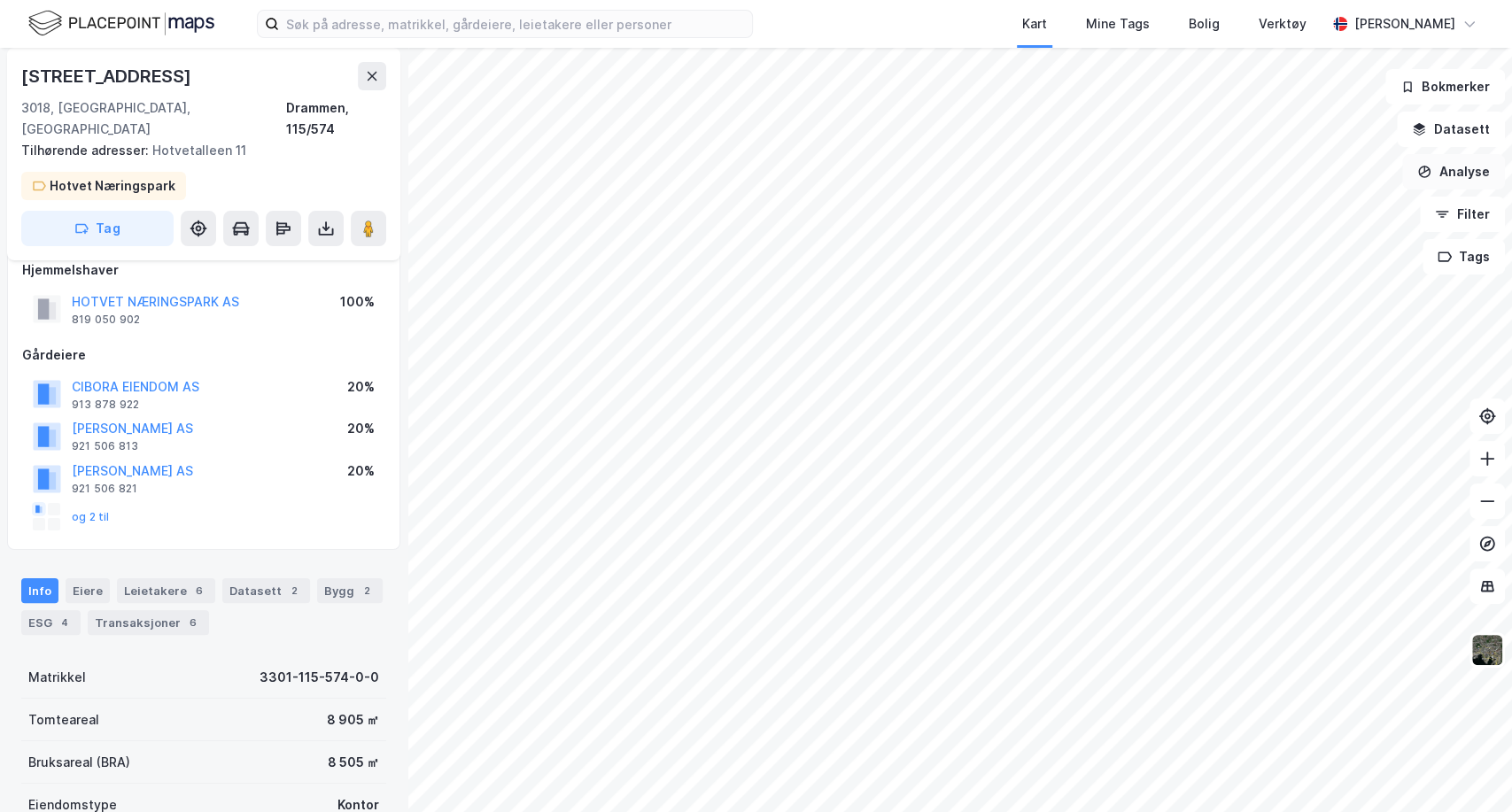
click at [1460, 180] on button "Analyse" at bounding box center [1453, 172] width 102 height 36
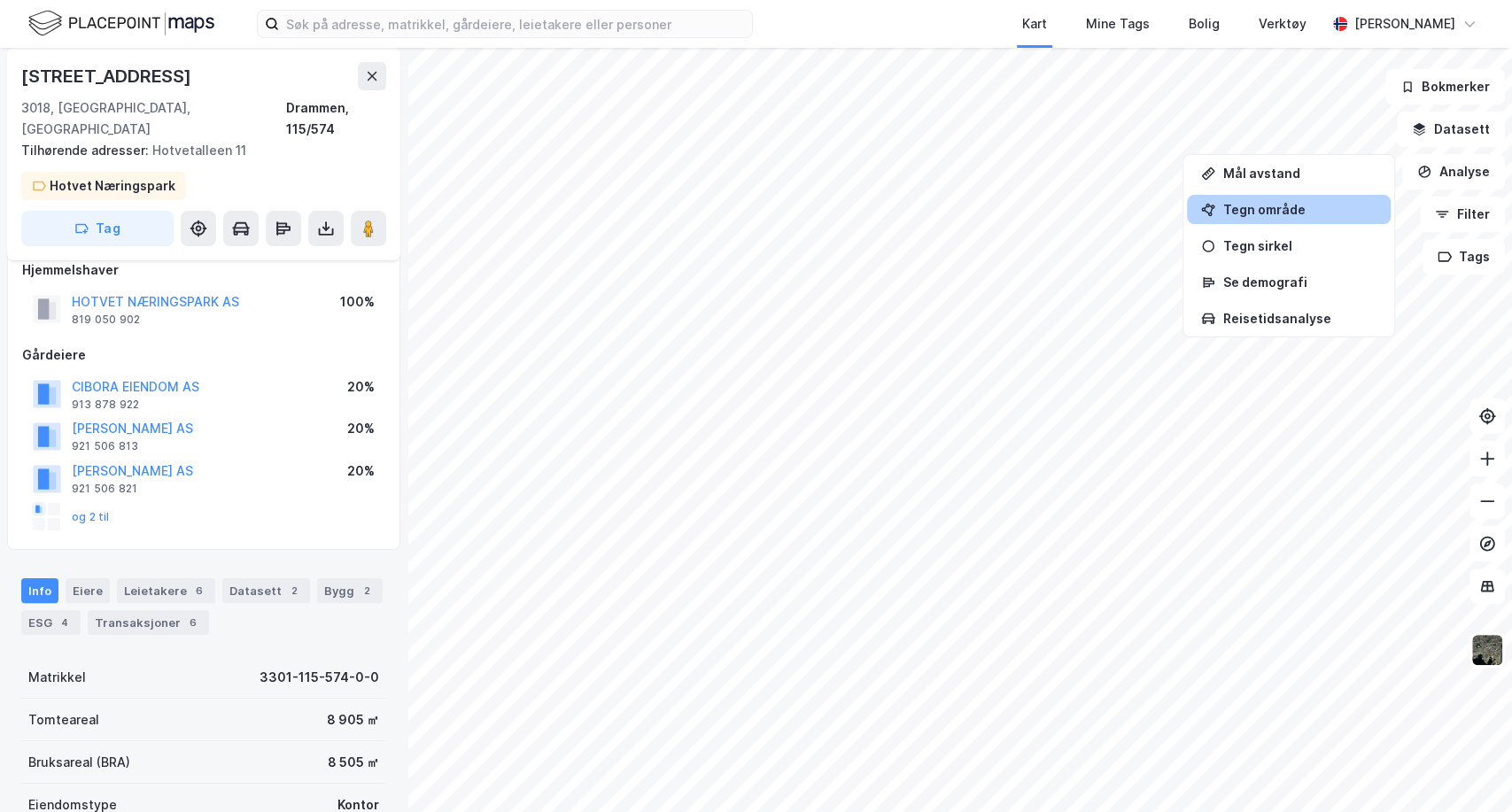
click at [1254, 200] on div "Tegn område" at bounding box center [1288, 210] width 204 height 29
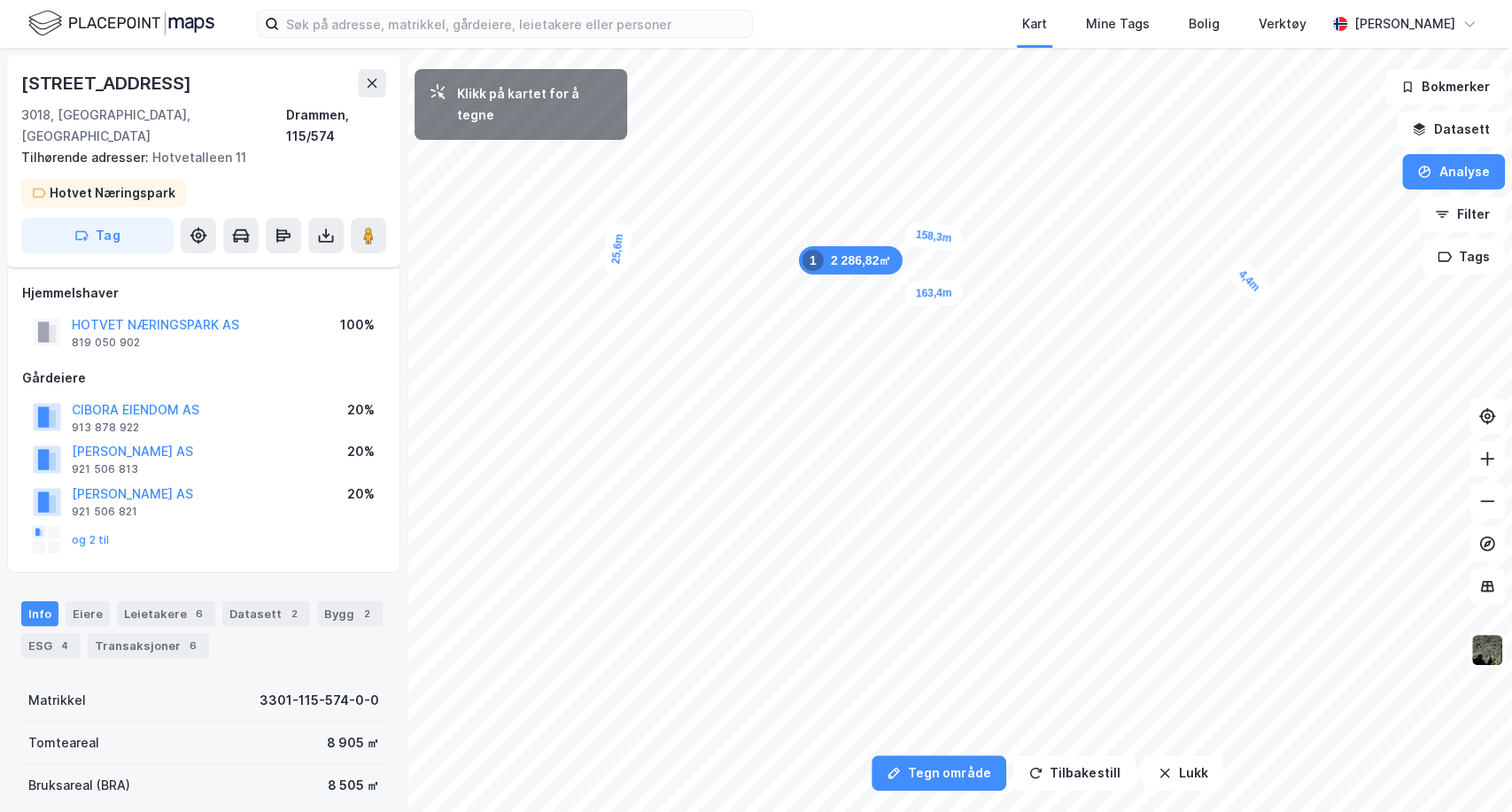
click at [1255, 289] on div "4,4m" at bounding box center [1248, 280] width 49 height 49
click at [1255, 303] on div "3,4m" at bounding box center [1255, 295] width 25 height 45
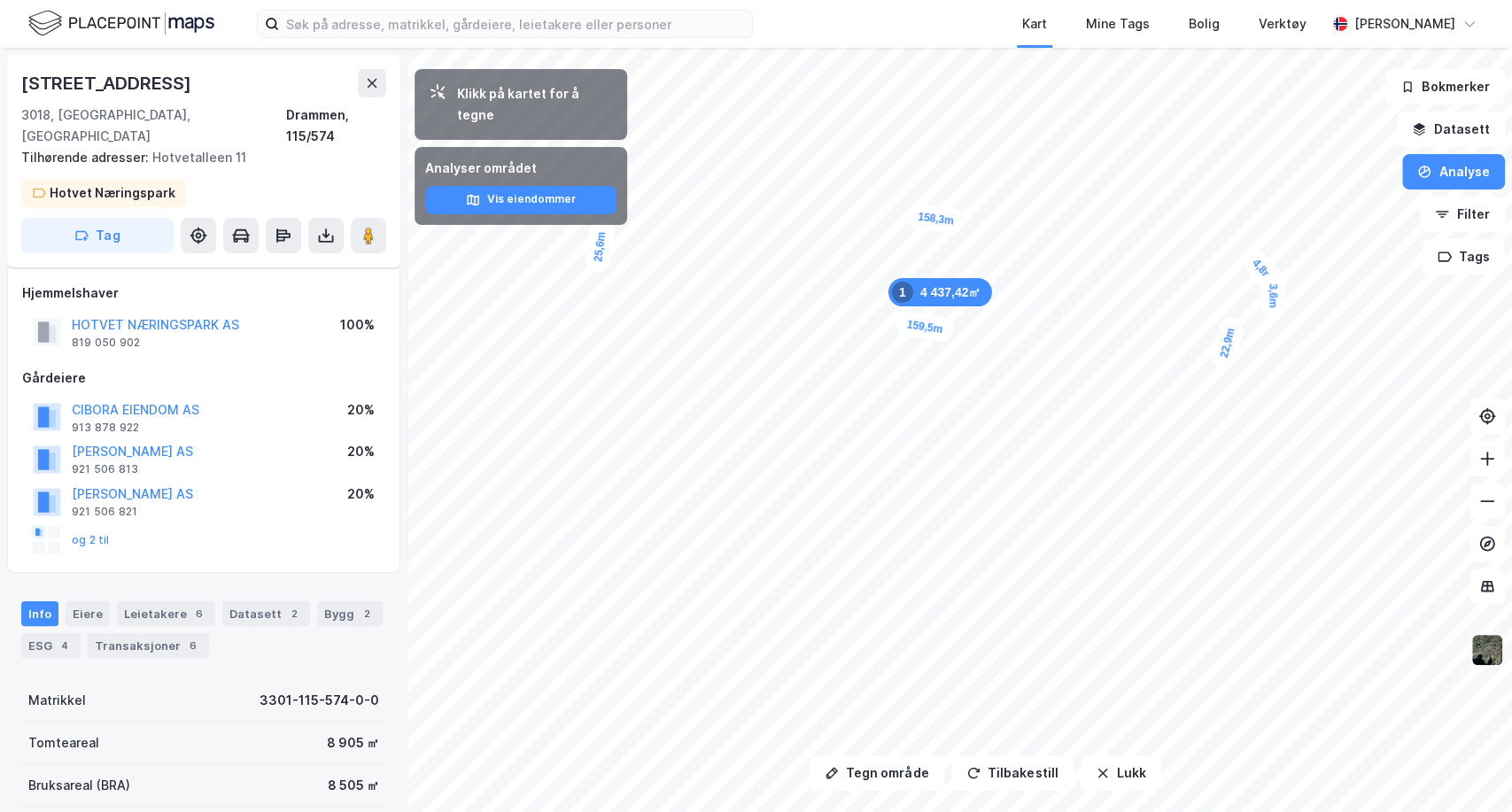
click at [1497, 654] on img at bounding box center [1487, 650] width 34 height 34
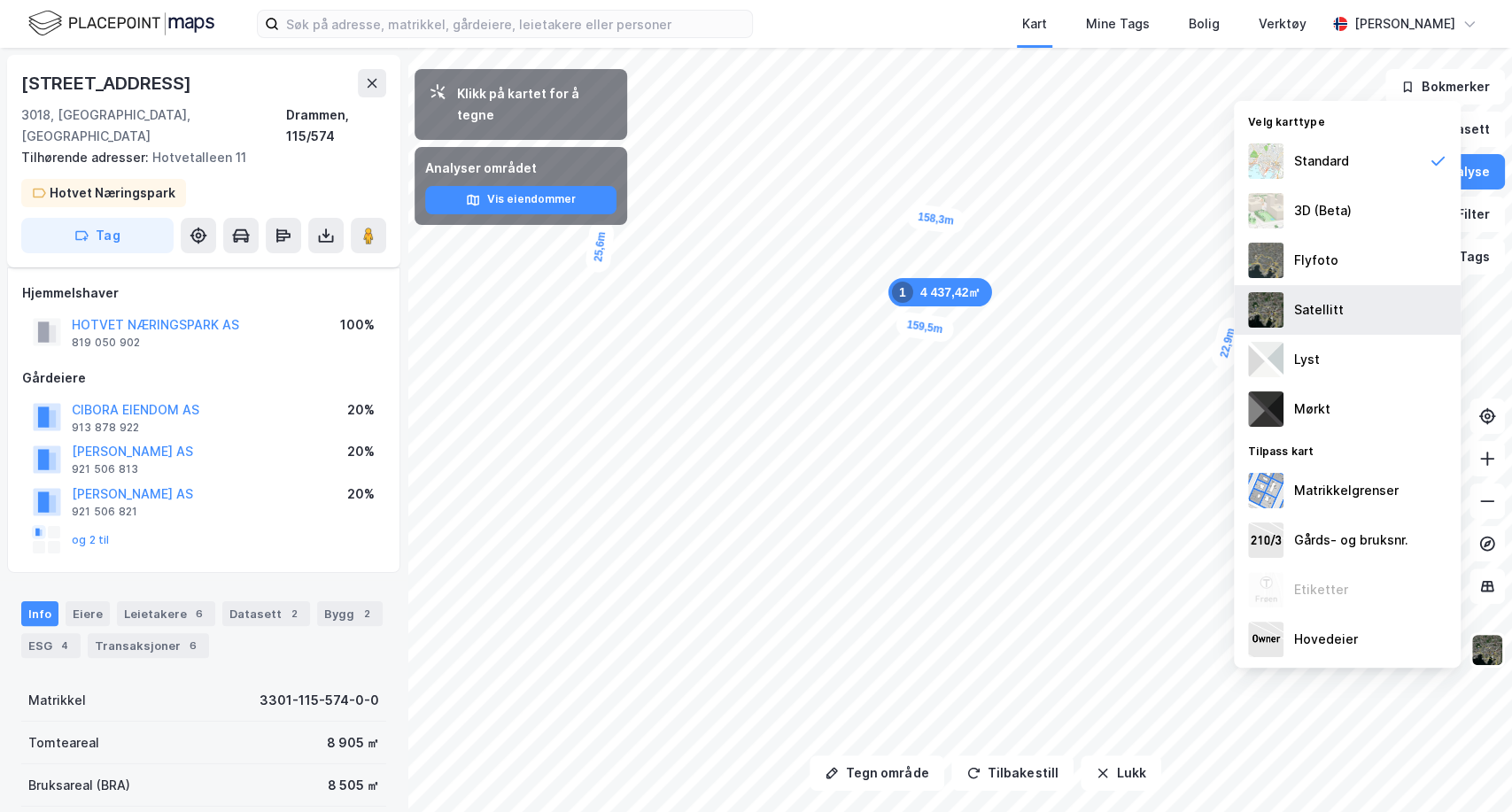
click at [1319, 306] on div "Satellitt" at bounding box center [1318, 310] width 49 height 21
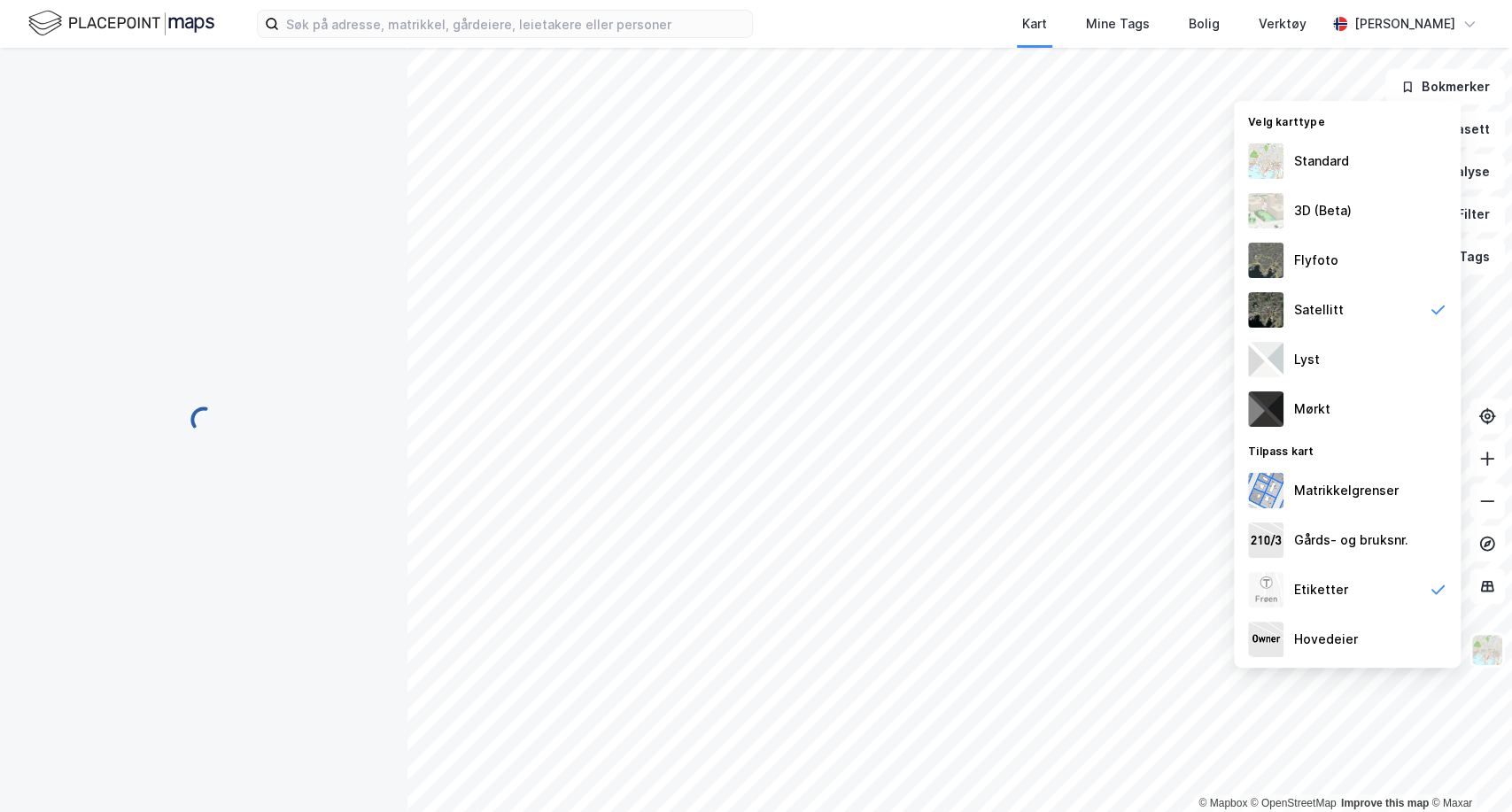
scroll to position [23, 0]
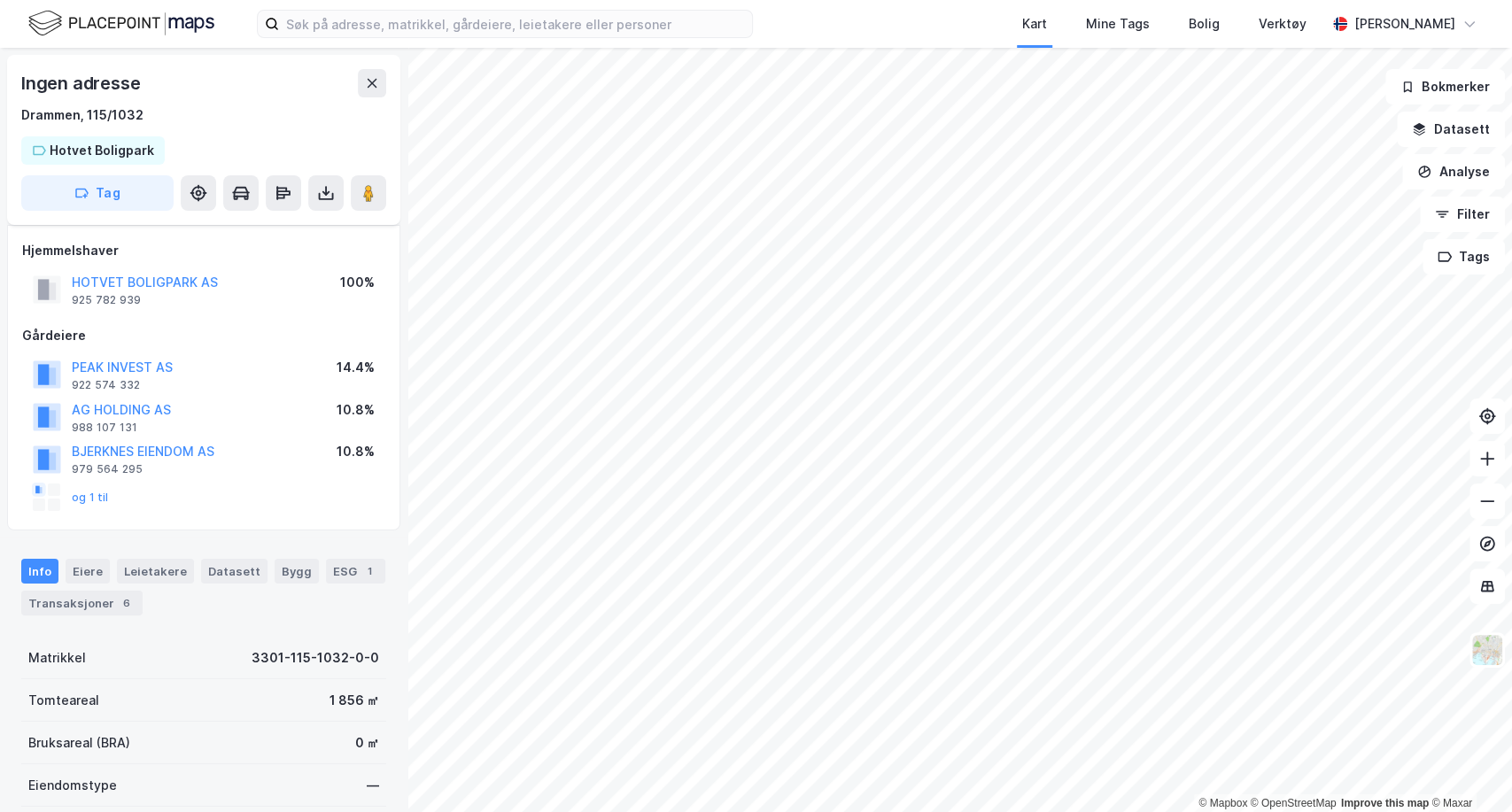
scroll to position [23, 0]
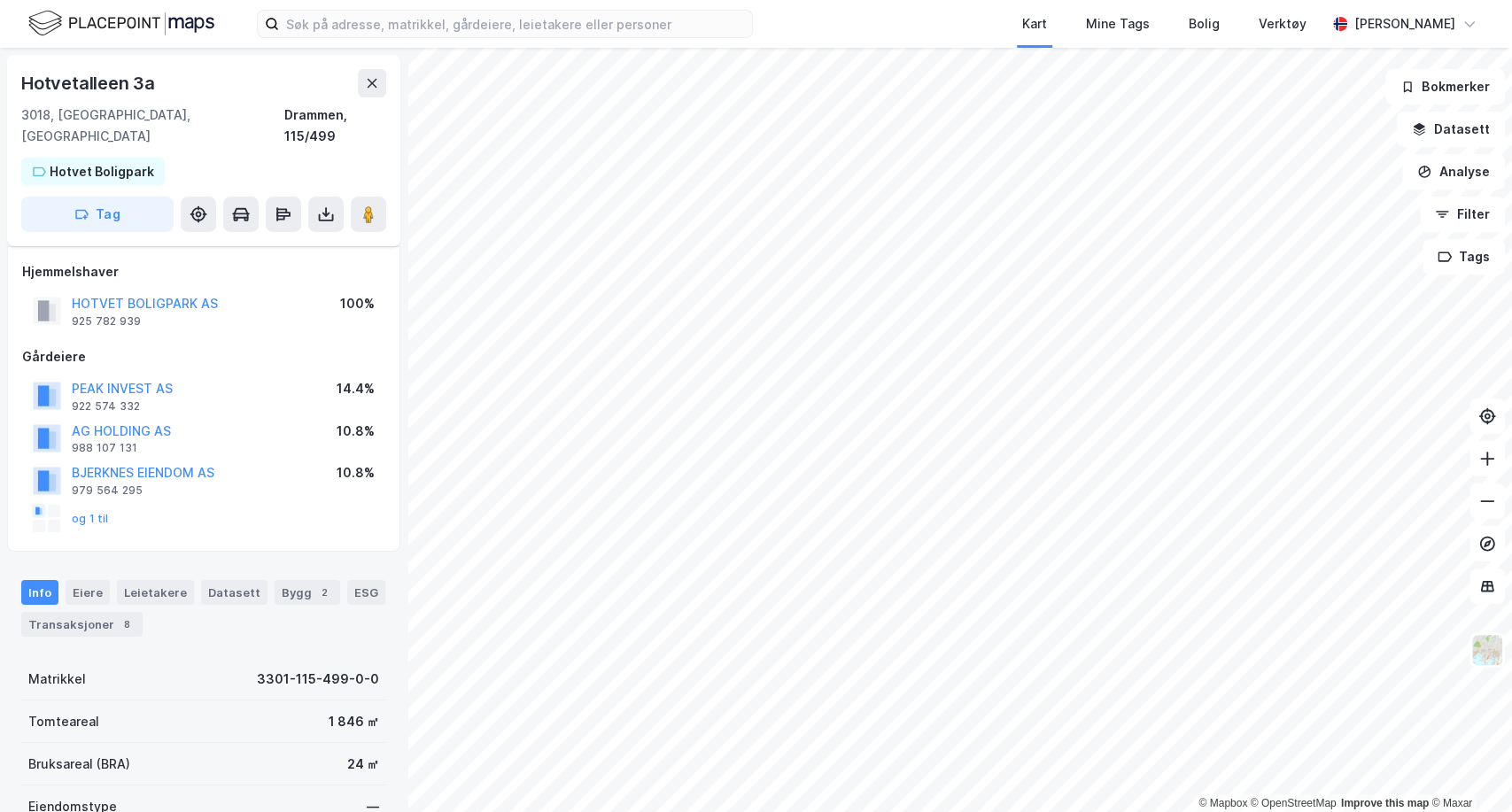
scroll to position [23, 0]
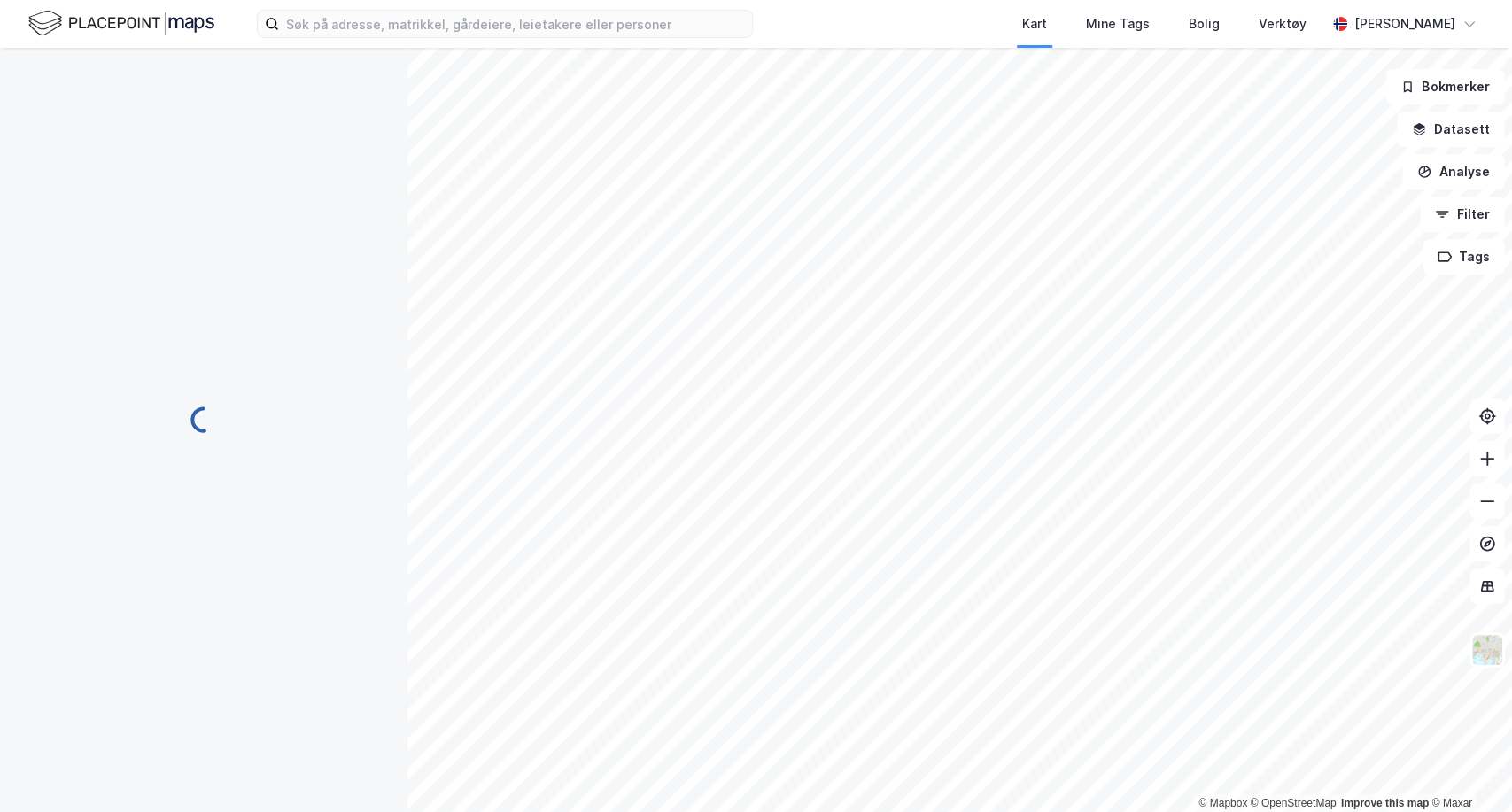
scroll to position [23, 0]
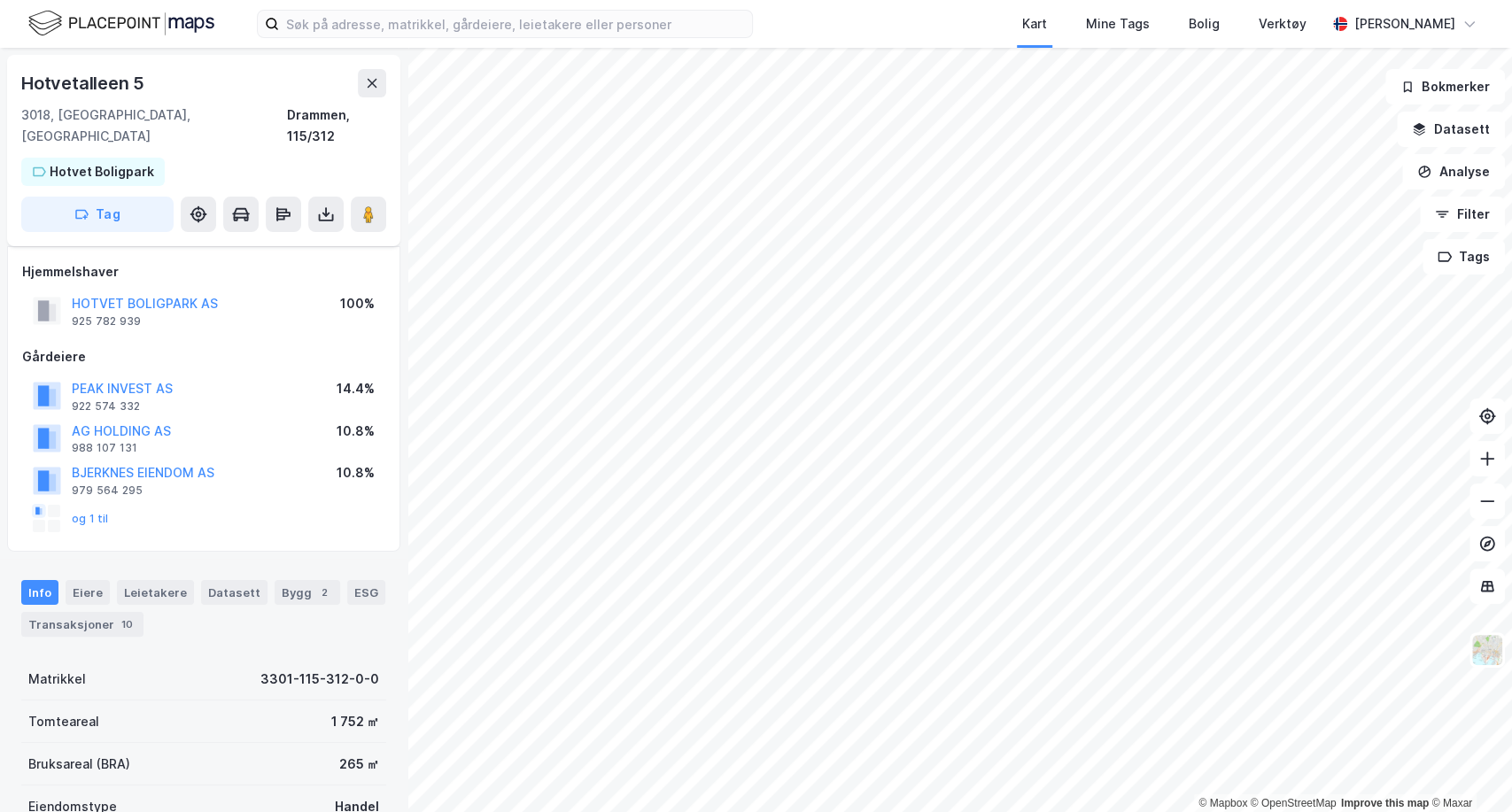
scroll to position [23, 0]
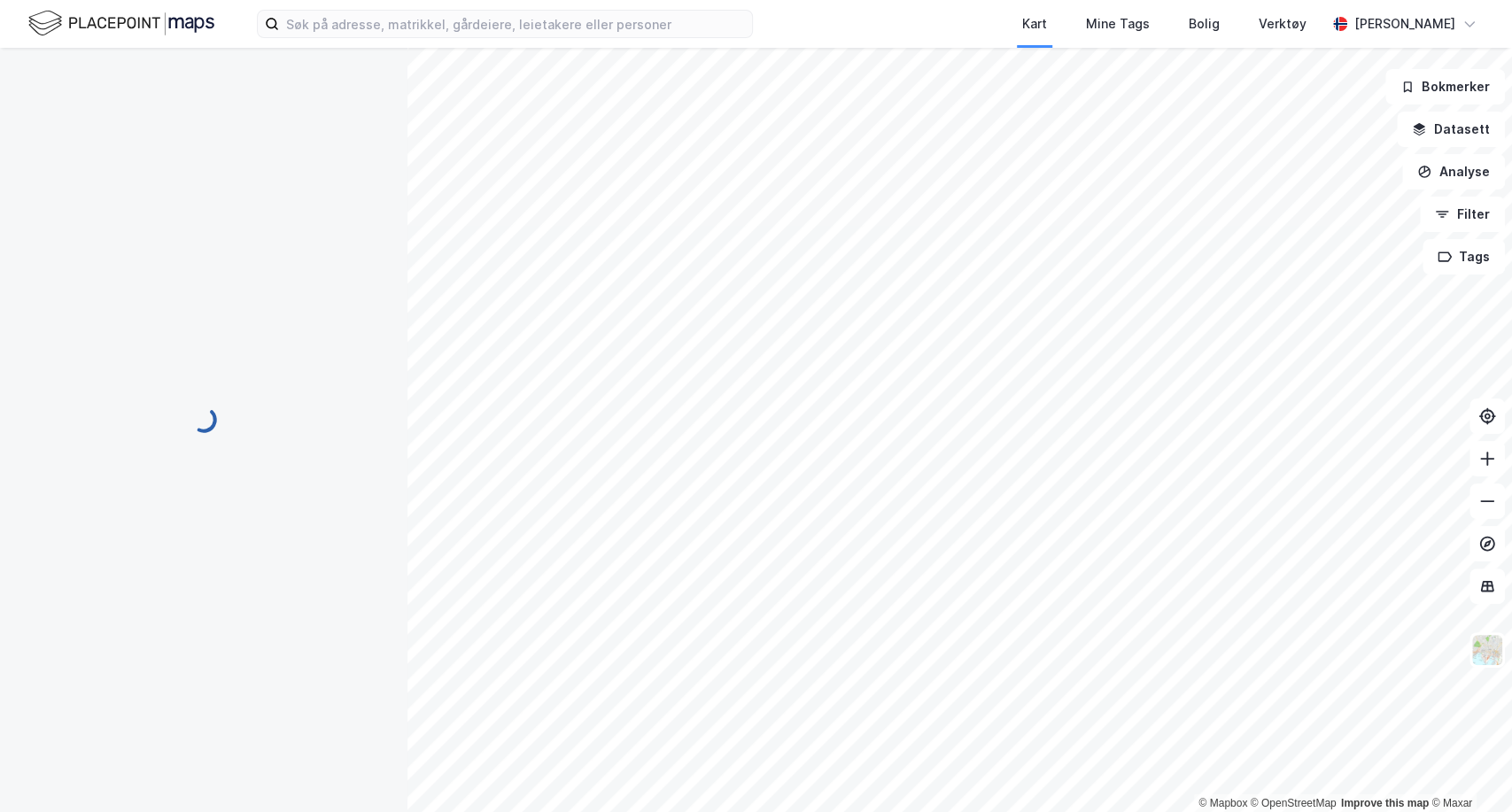
scroll to position [23, 0]
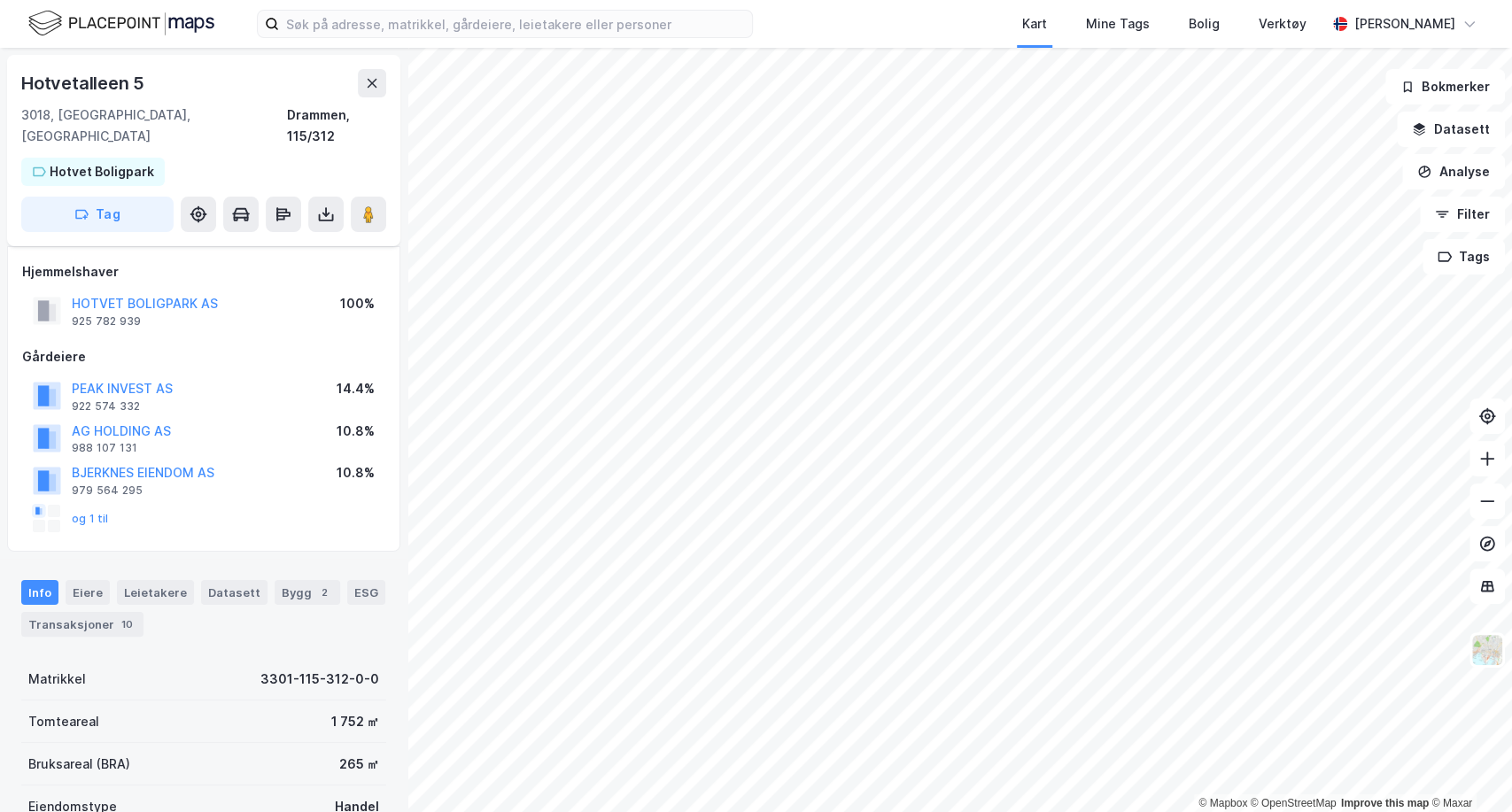
scroll to position [23, 0]
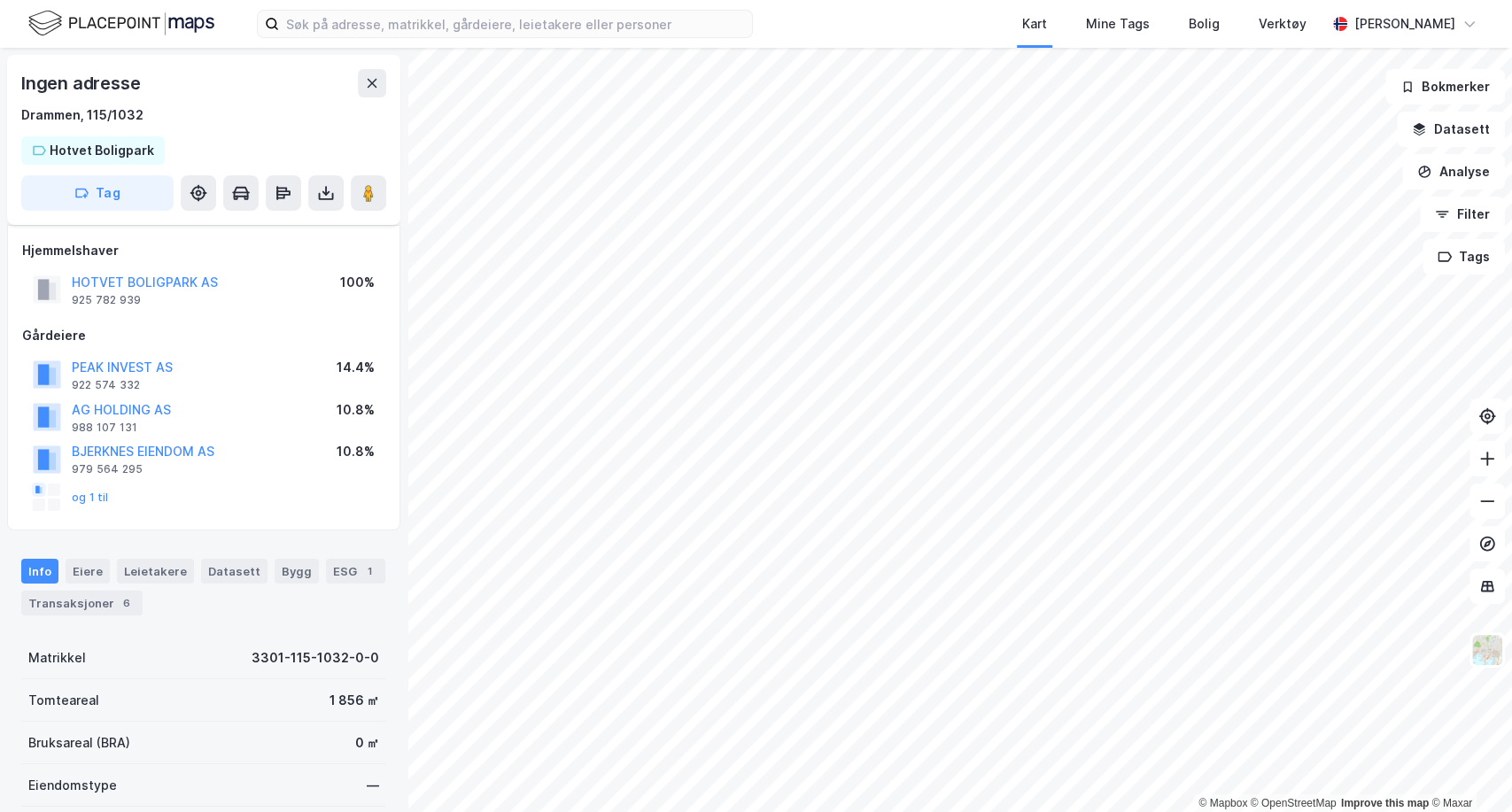
scroll to position [23, 0]
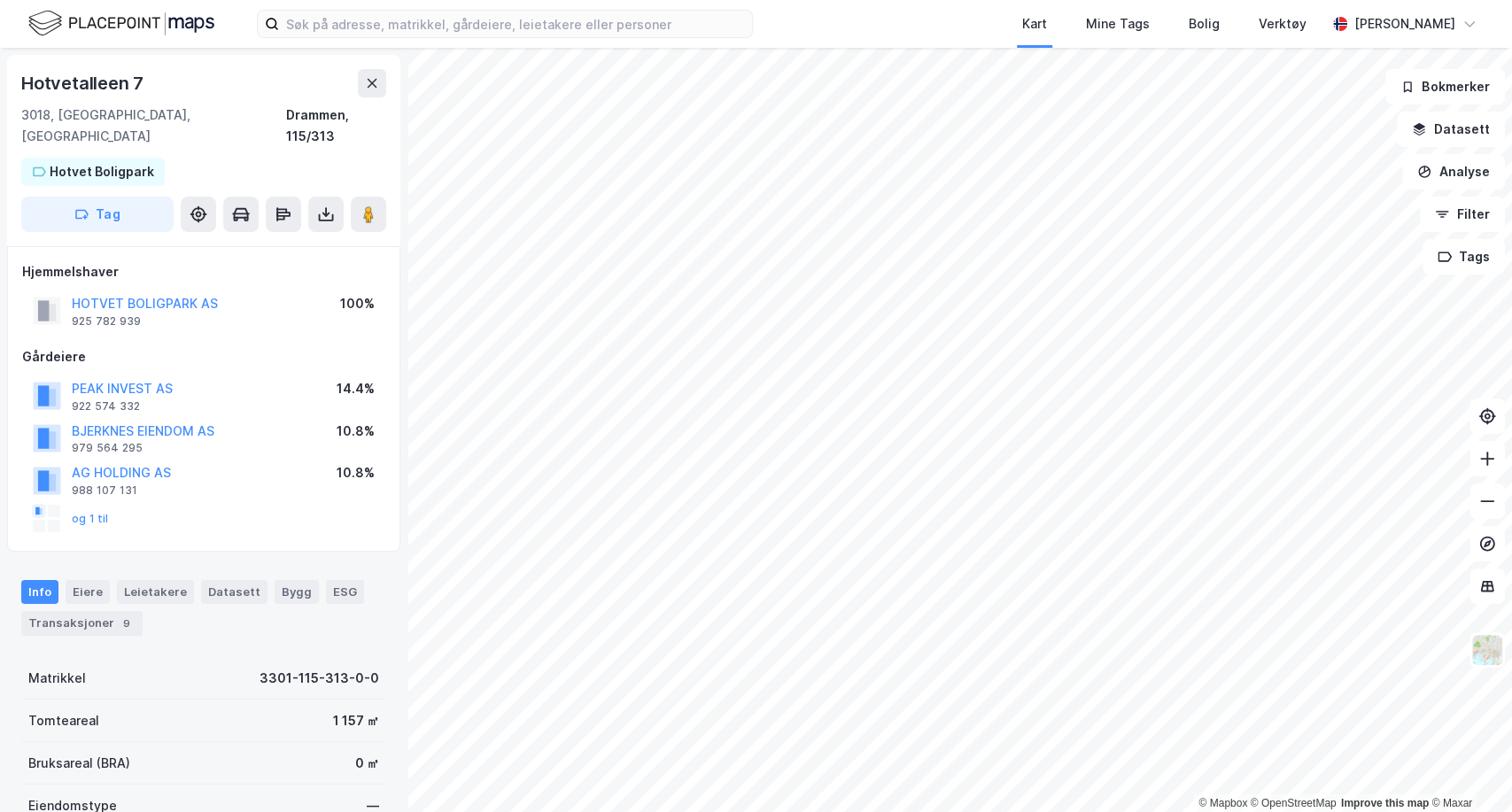
scroll to position [23, 0]
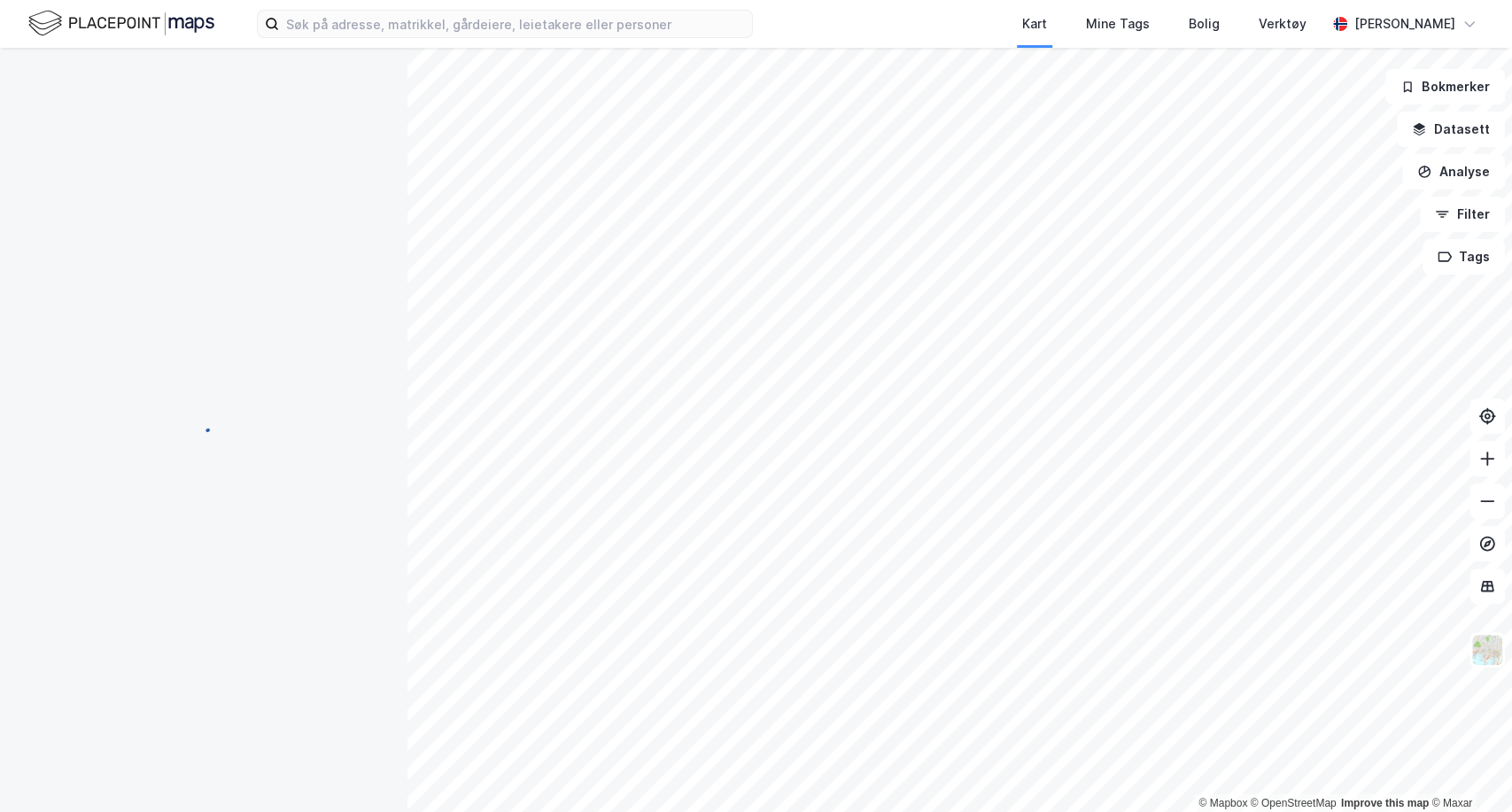
scroll to position [23, 0]
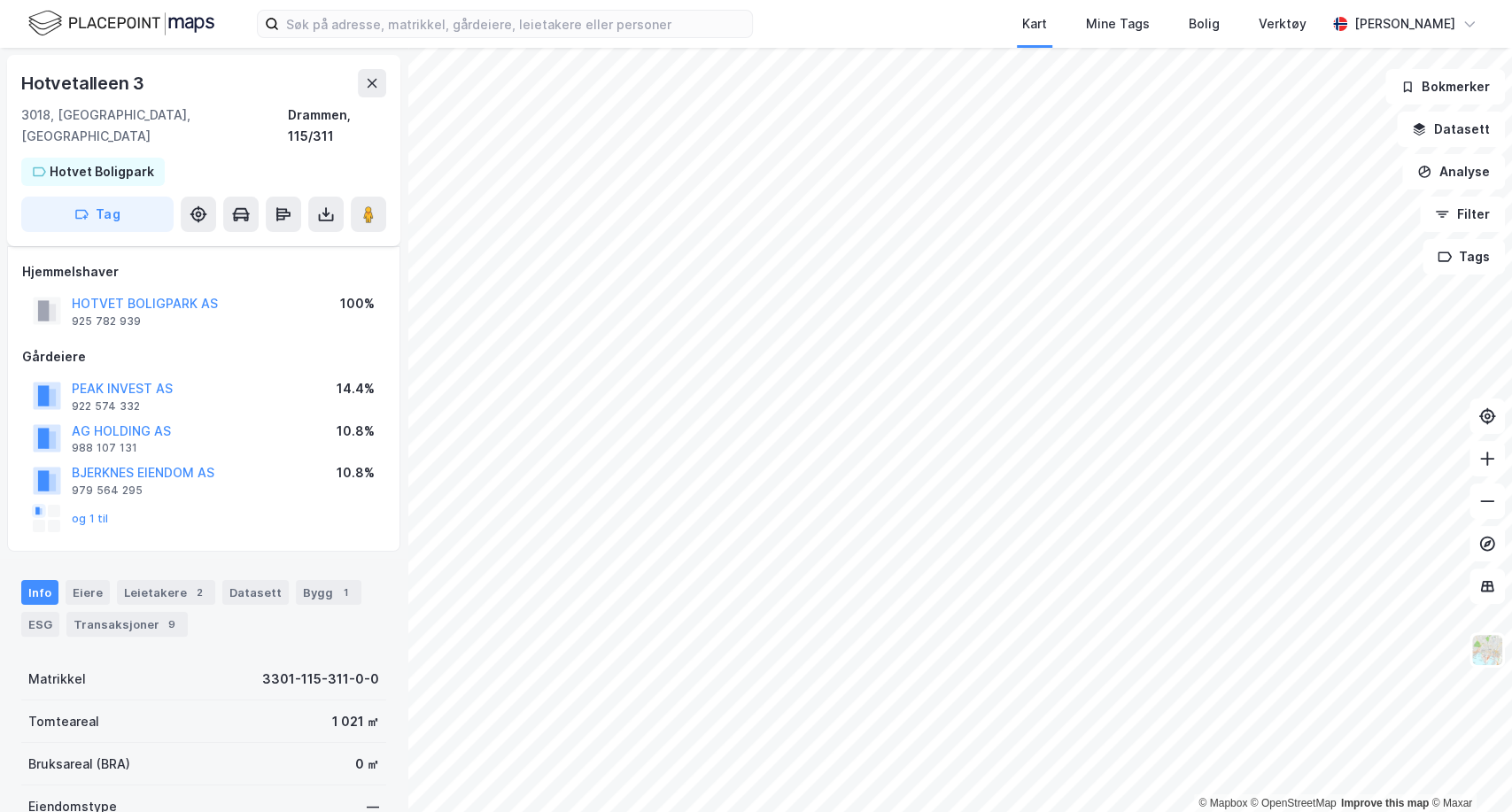
scroll to position [23, 0]
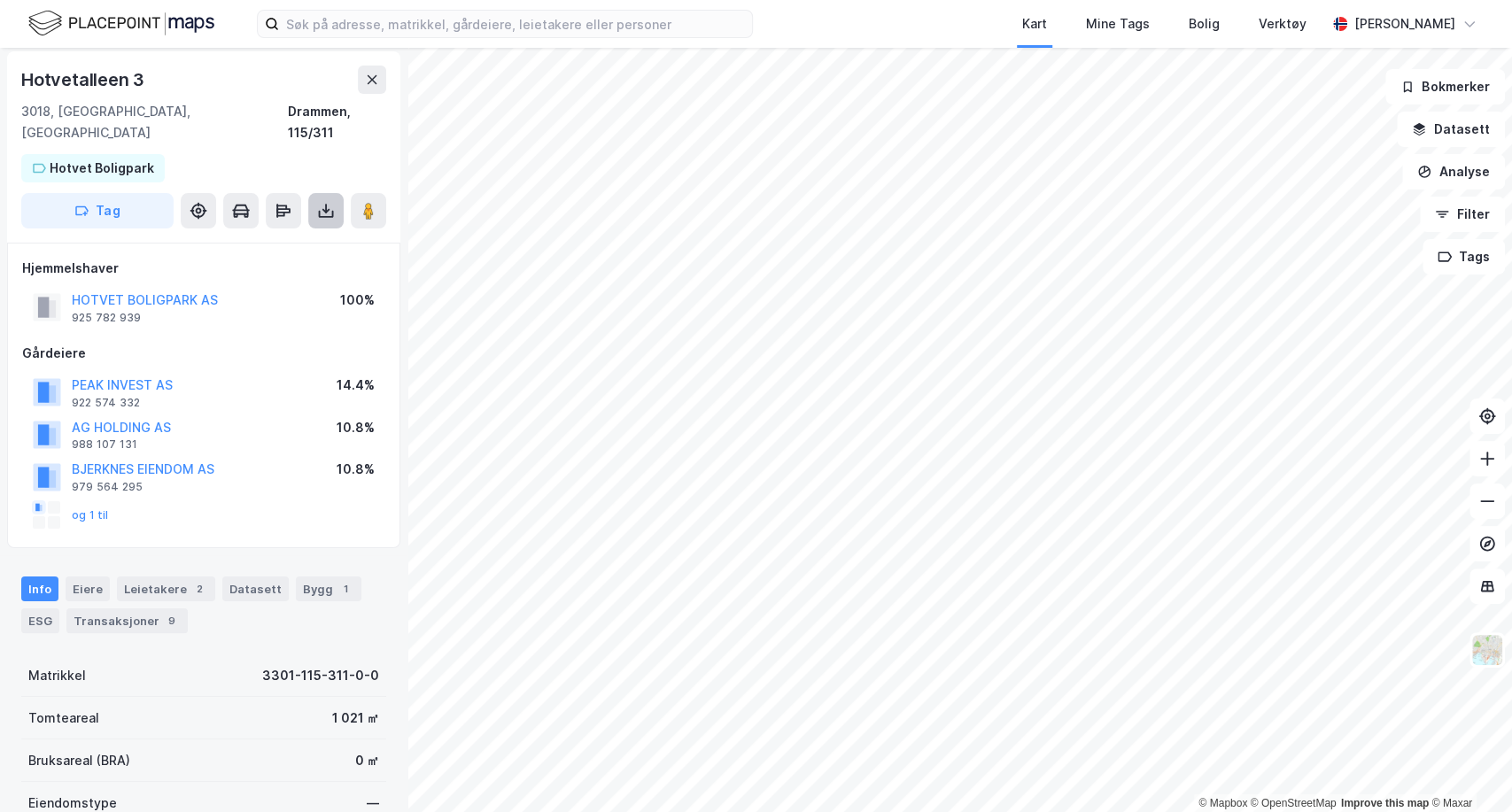
click at [326, 202] on icon at bounding box center [325, 210] width 17 height 17
click at [264, 239] on div "Last ned grunnbok" at bounding box center [238, 246] width 102 height 14
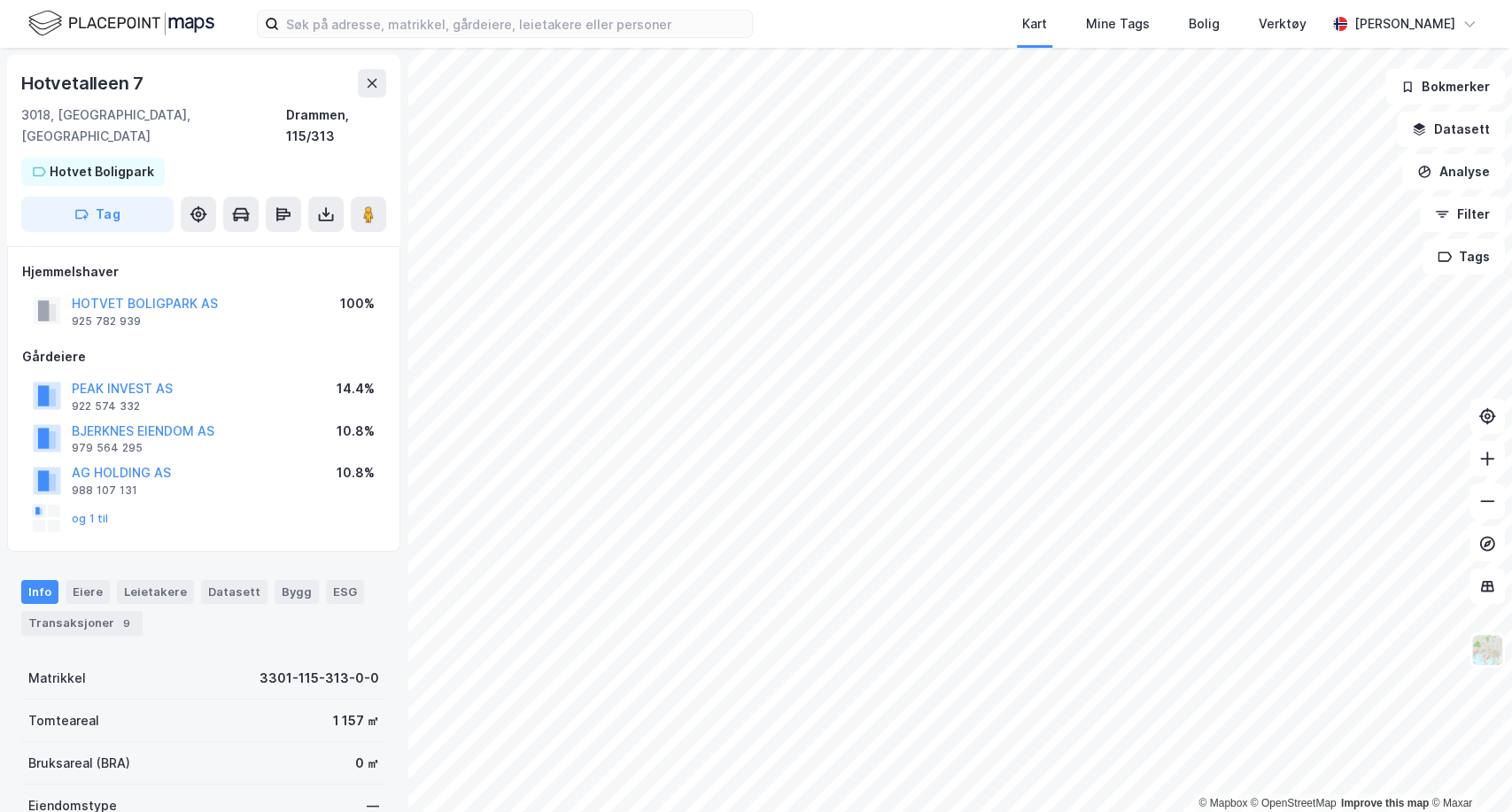
scroll to position [4, 0]
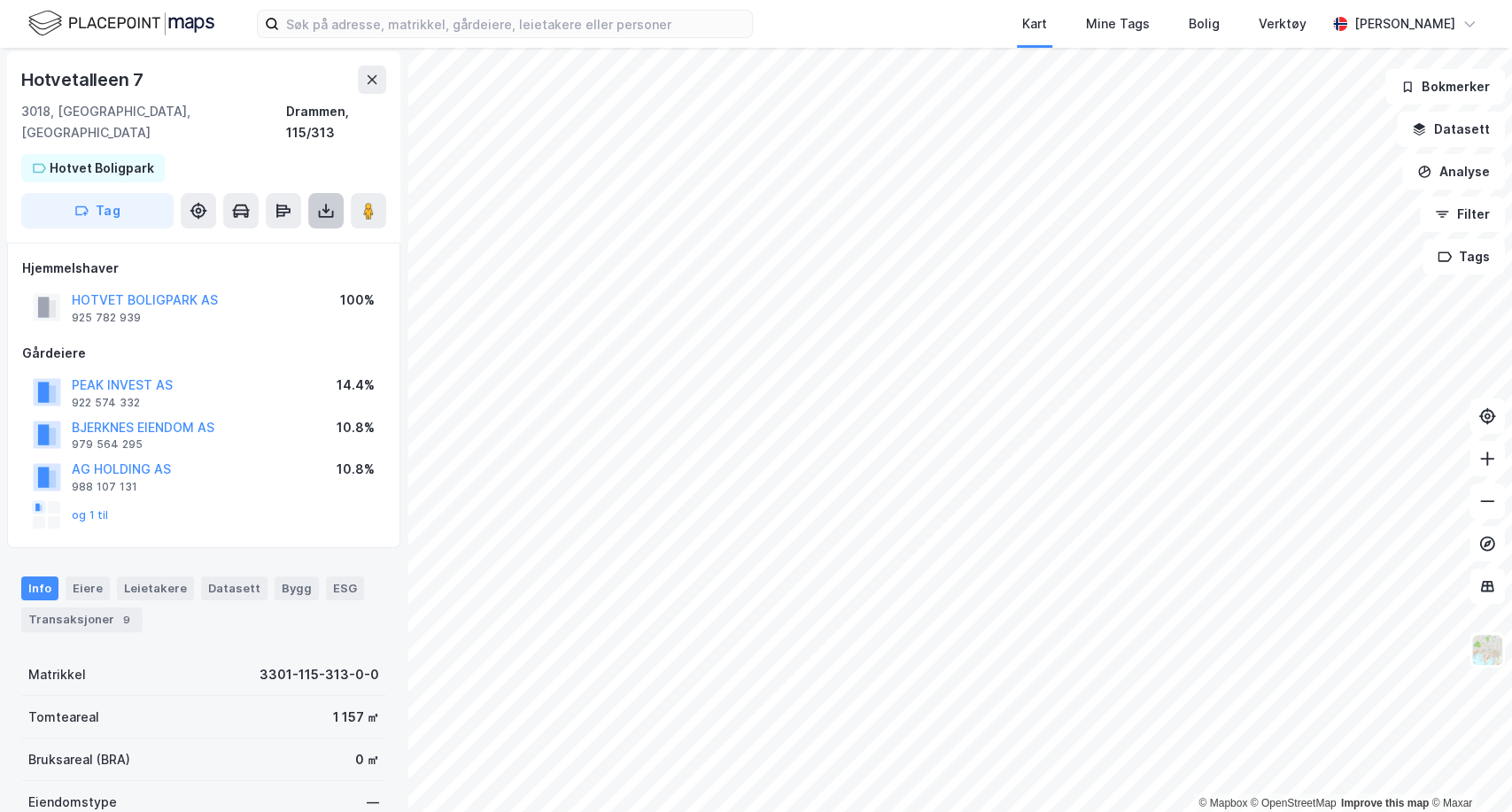
click at [332, 210] on icon at bounding box center [326, 213] width 15 height 7
click at [265, 239] on div "Last ned grunnbok" at bounding box center [238, 246] width 102 height 14
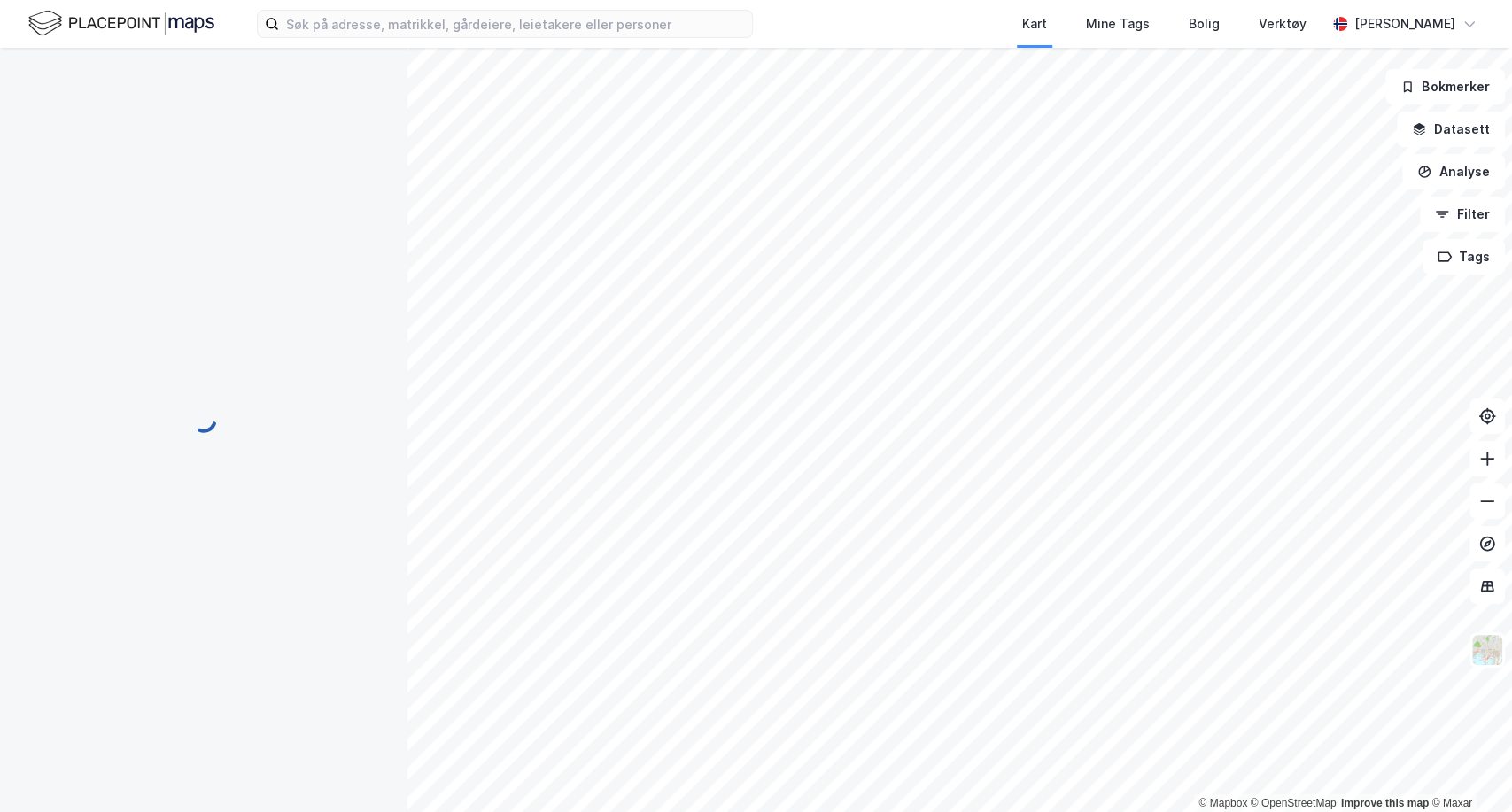
scroll to position [4, 0]
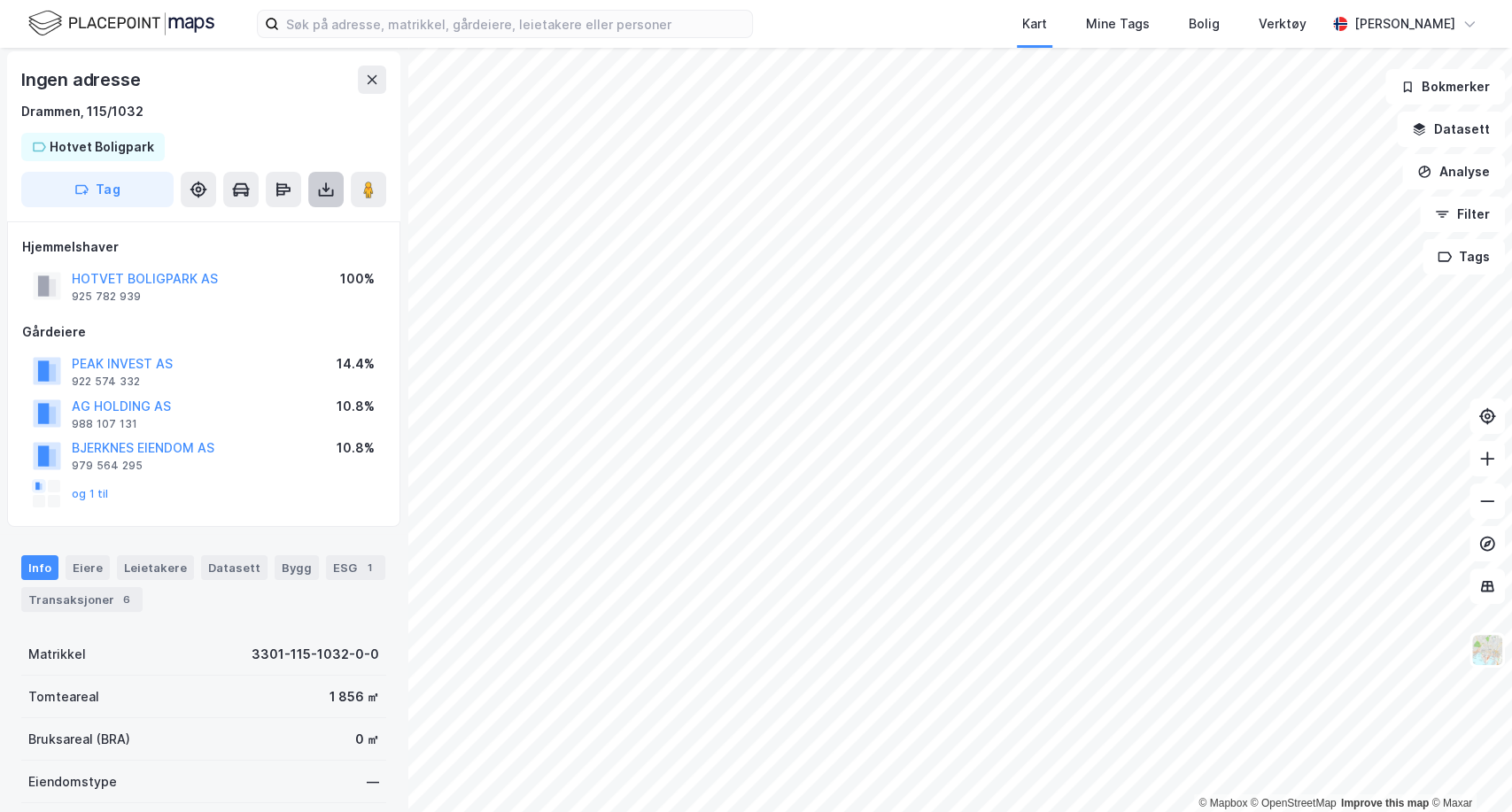
click at [326, 191] on icon at bounding box center [325, 189] width 17 height 17
click at [230, 221] on div "Last ned grunnbok" at bounding box center [238, 225] width 102 height 14
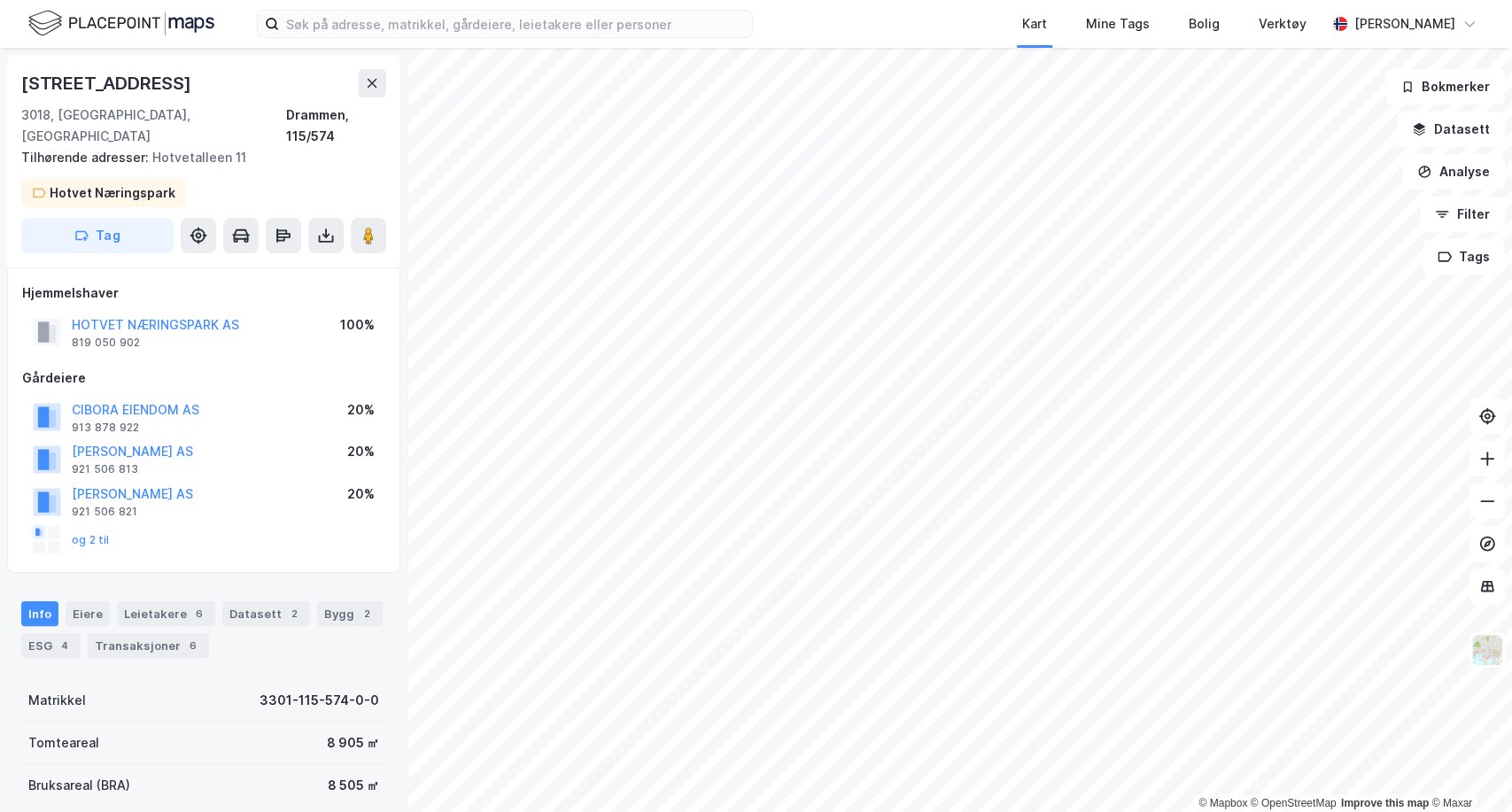
scroll to position [4, 0]
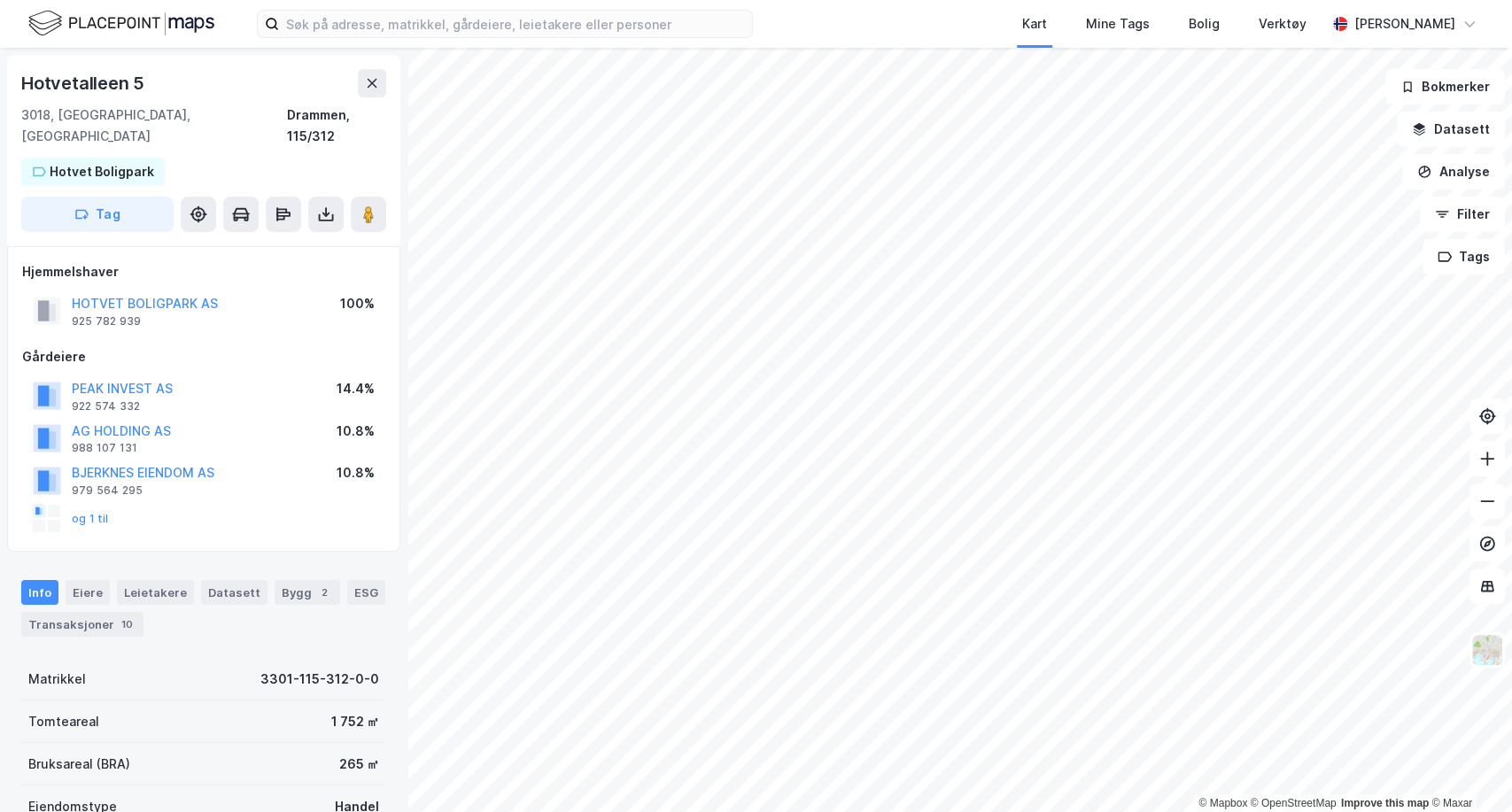
scroll to position [4, 0]
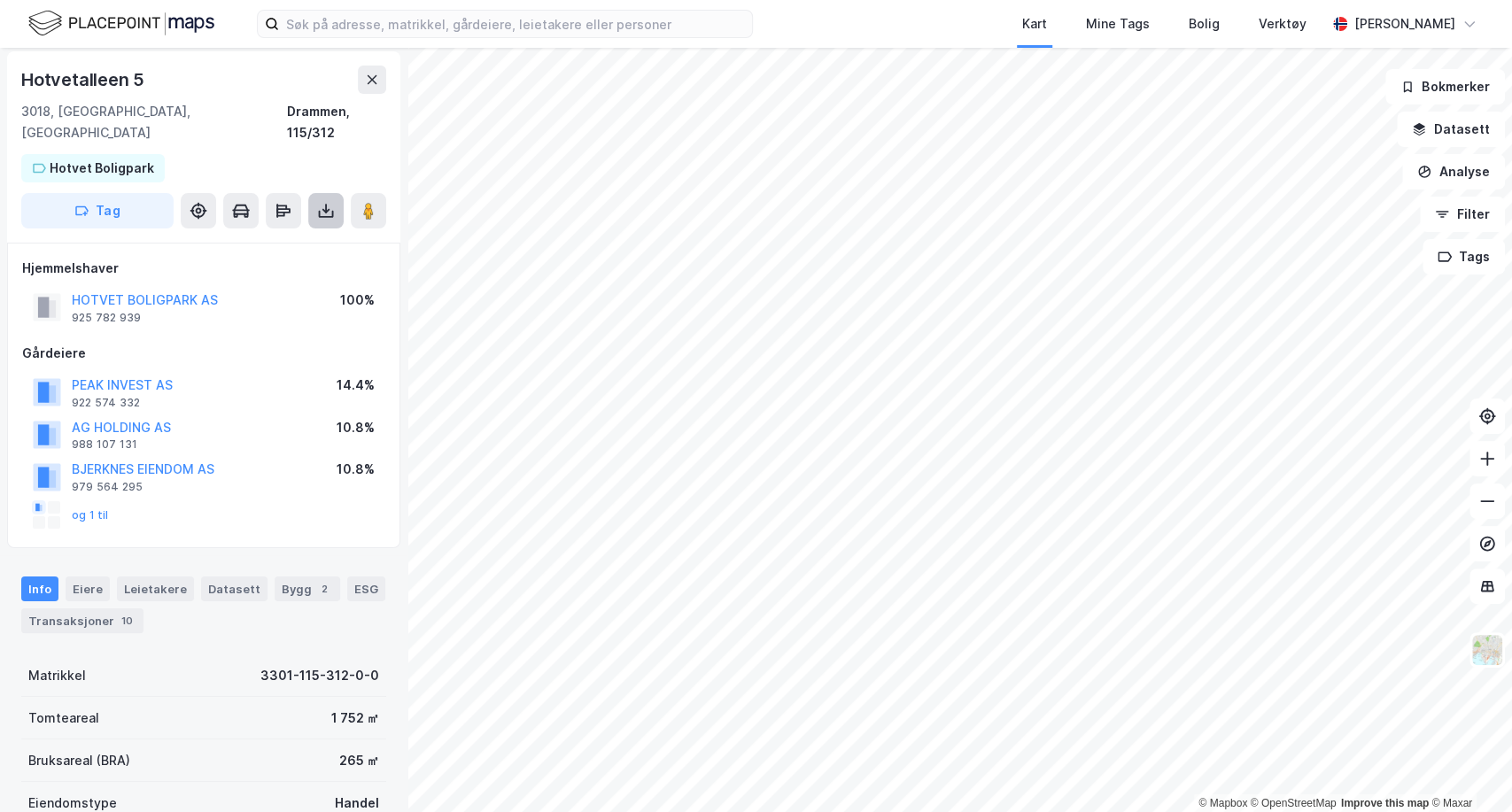
click at [320, 202] on icon at bounding box center [325, 210] width 17 height 17
click at [252, 239] on div "Last ned grunnbok" at bounding box center [238, 246] width 102 height 14
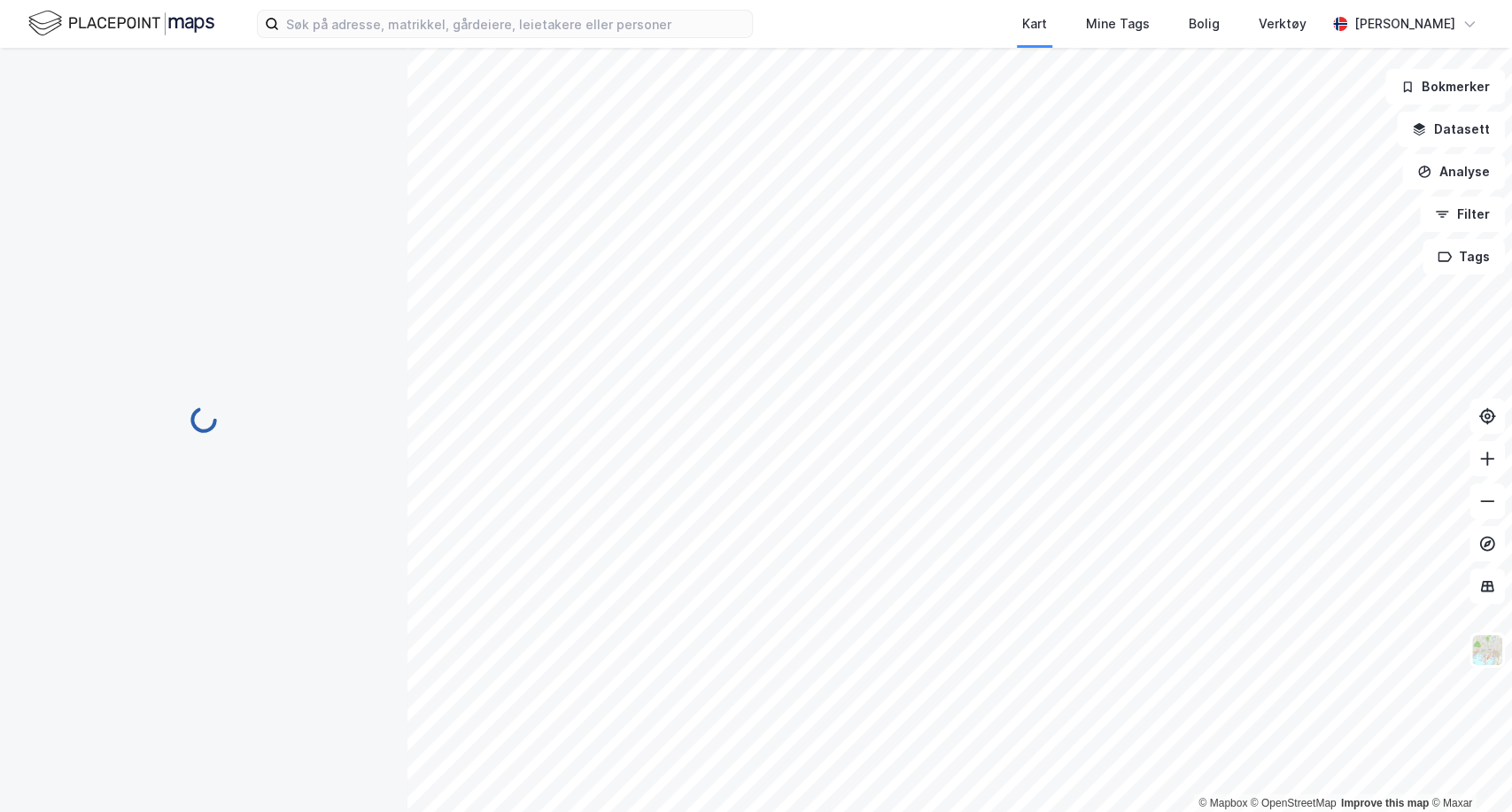
scroll to position [4, 0]
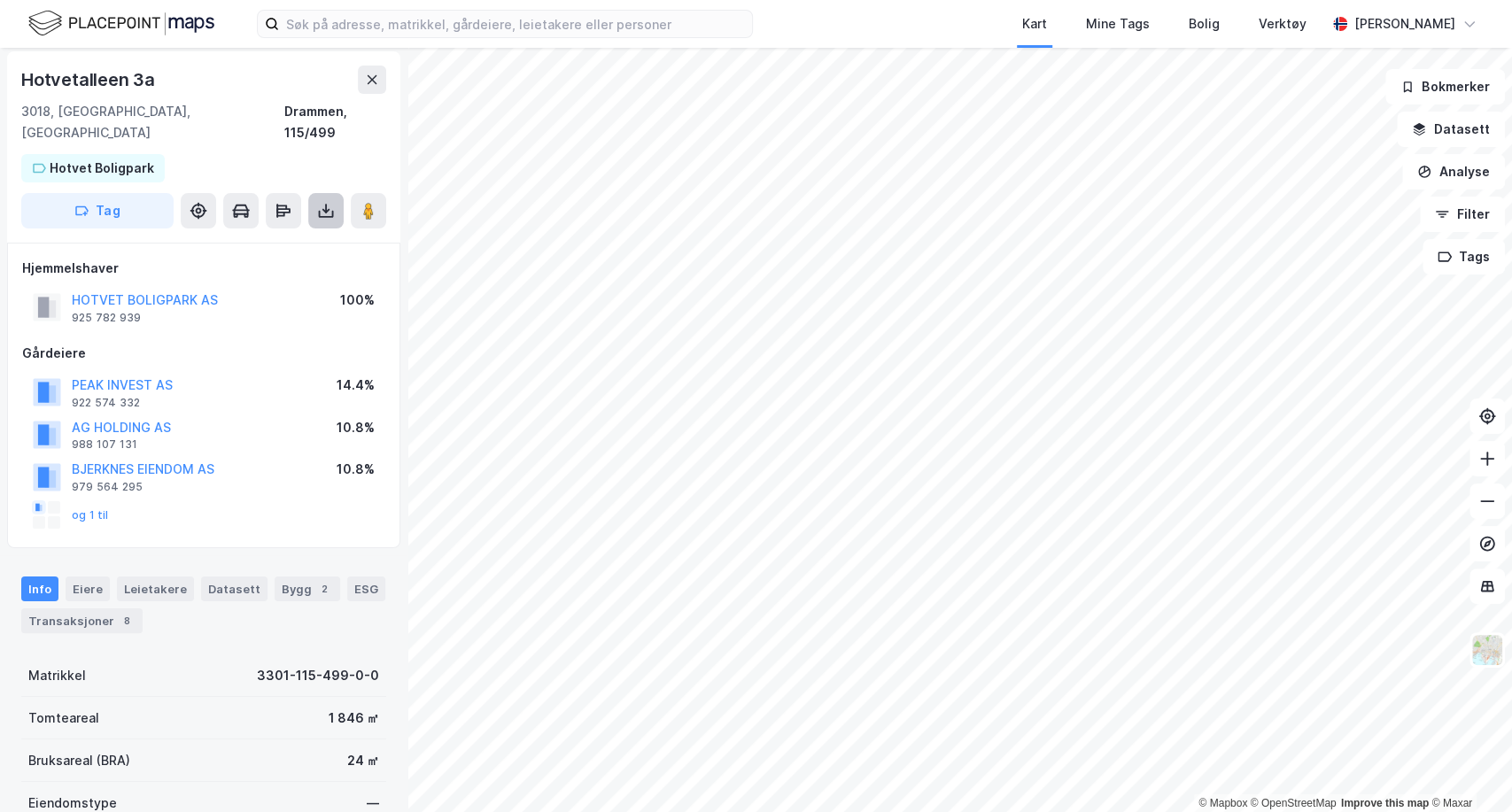
click at [328, 193] on button at bounding box center [325, 210] width 36 height 36
click at [273, 239] on div "Last ned grunnbok" at bounding box center [238, 246] width 102 height 14
